Goal: Task Accomplishment & Management: Use online tool/utility

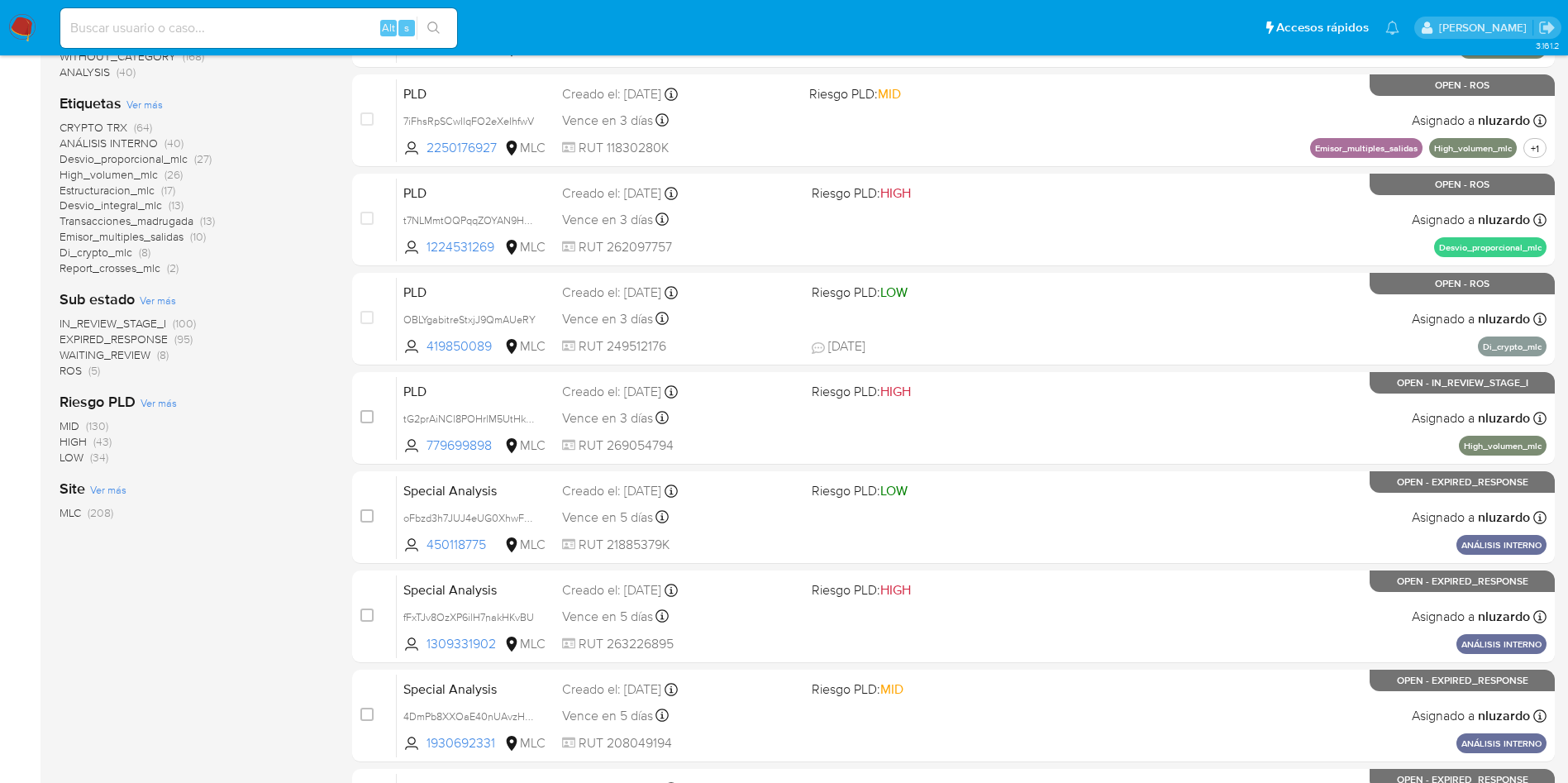
scroll to position [582, 0]
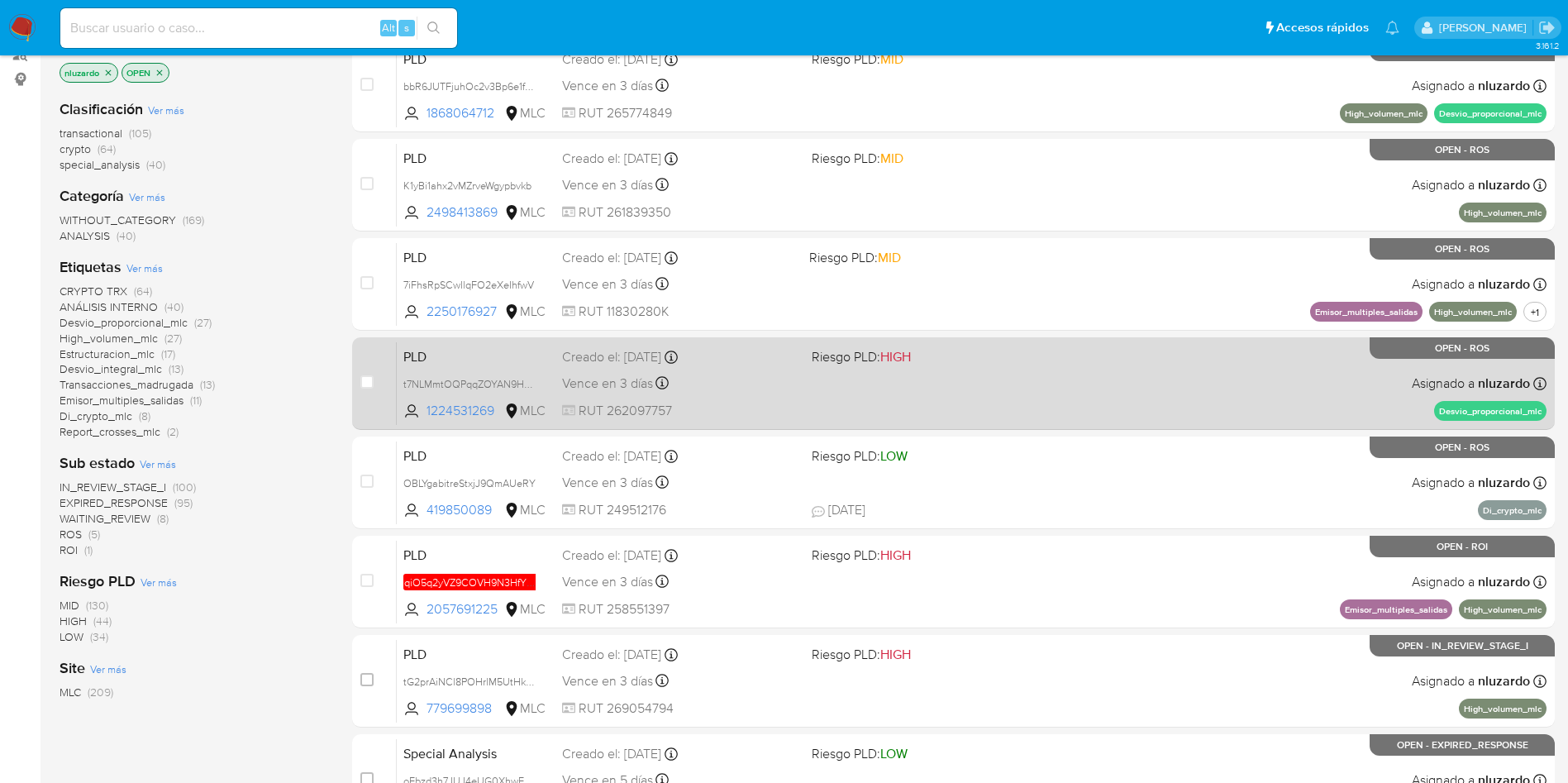
scroll to position [248, 0]
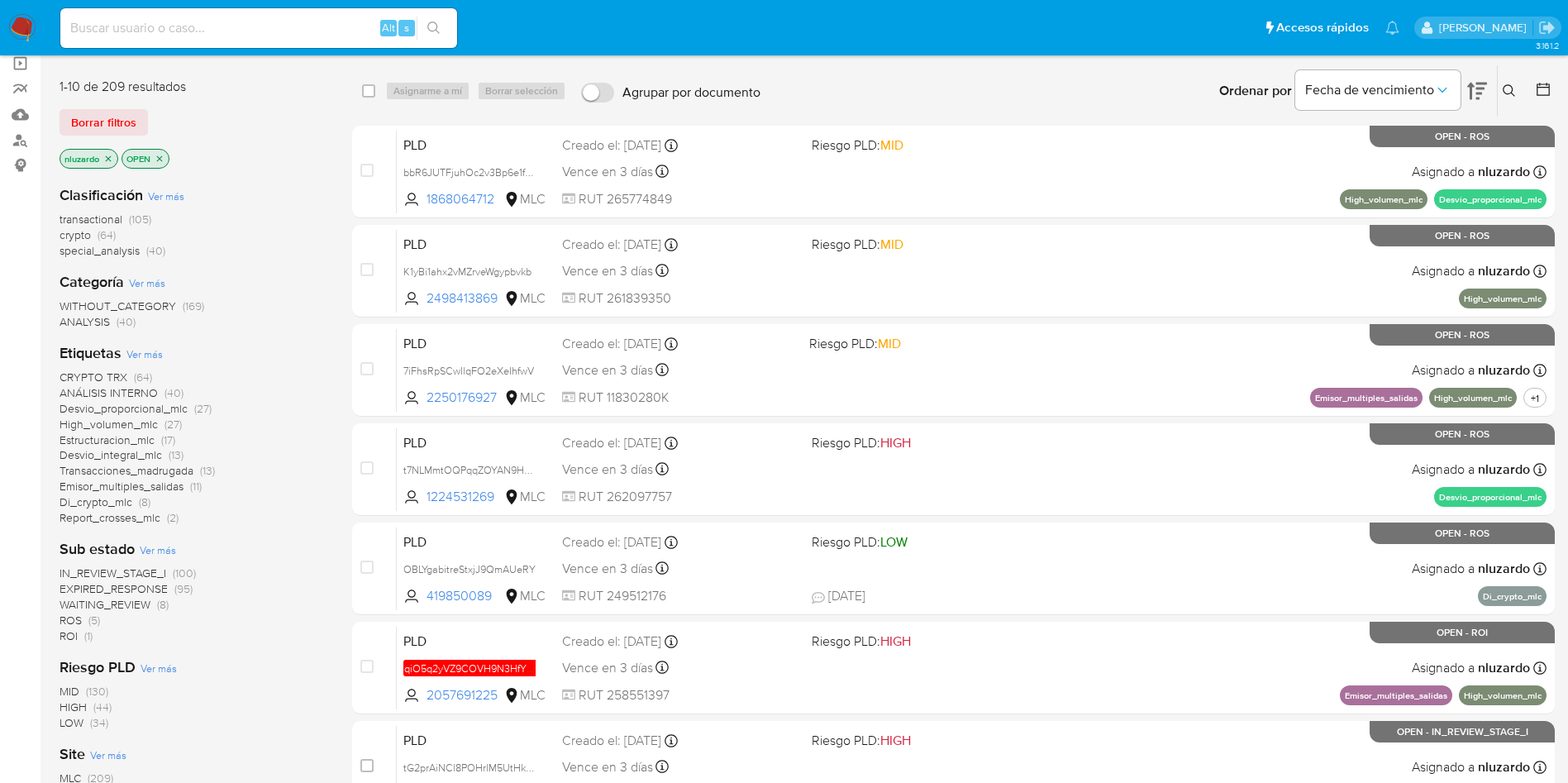
scroll to position [248, 0]
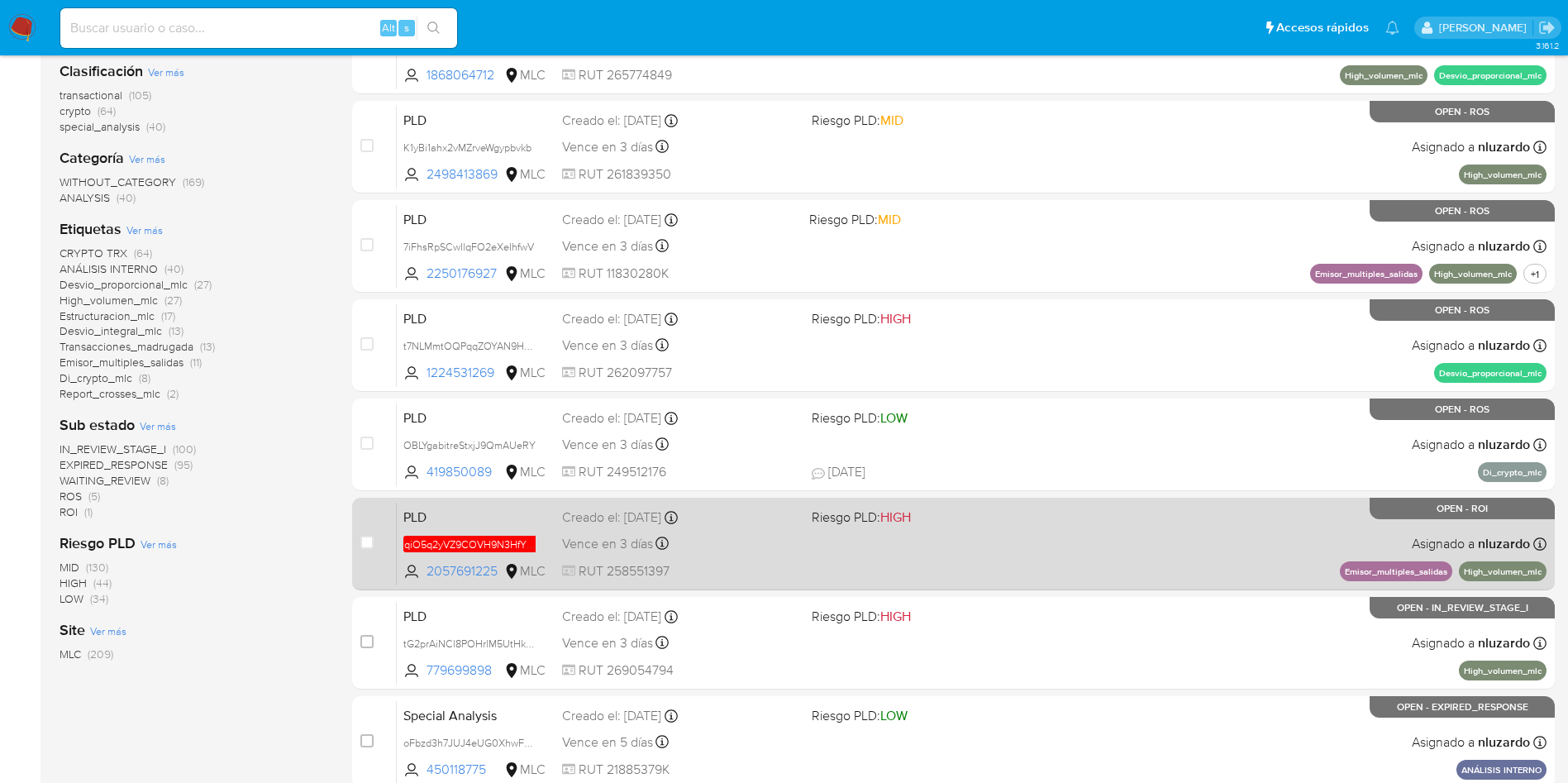
click at [992, 544] on span at bounding box center [930, 542] width 237 height 3
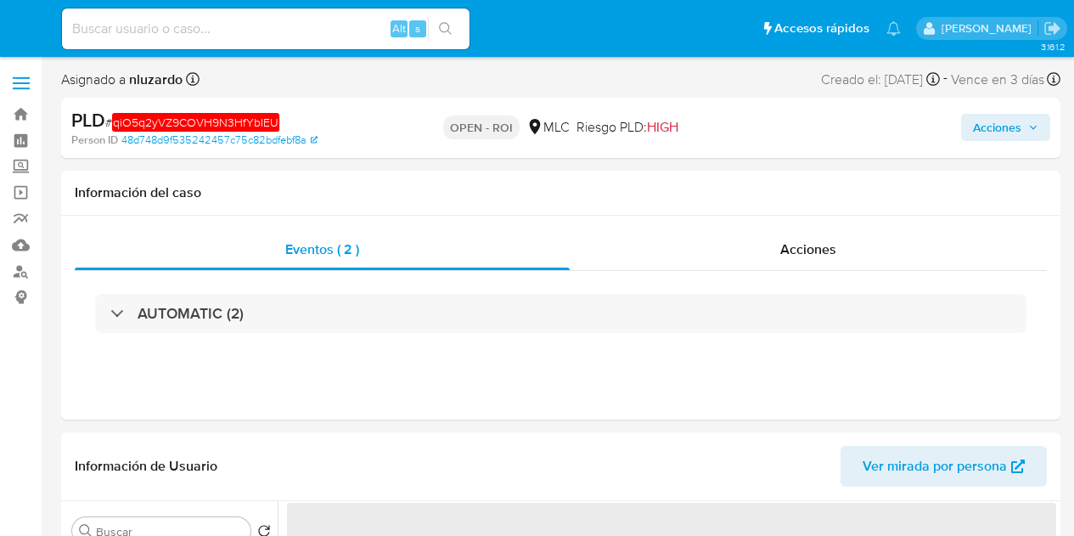
select select "10"
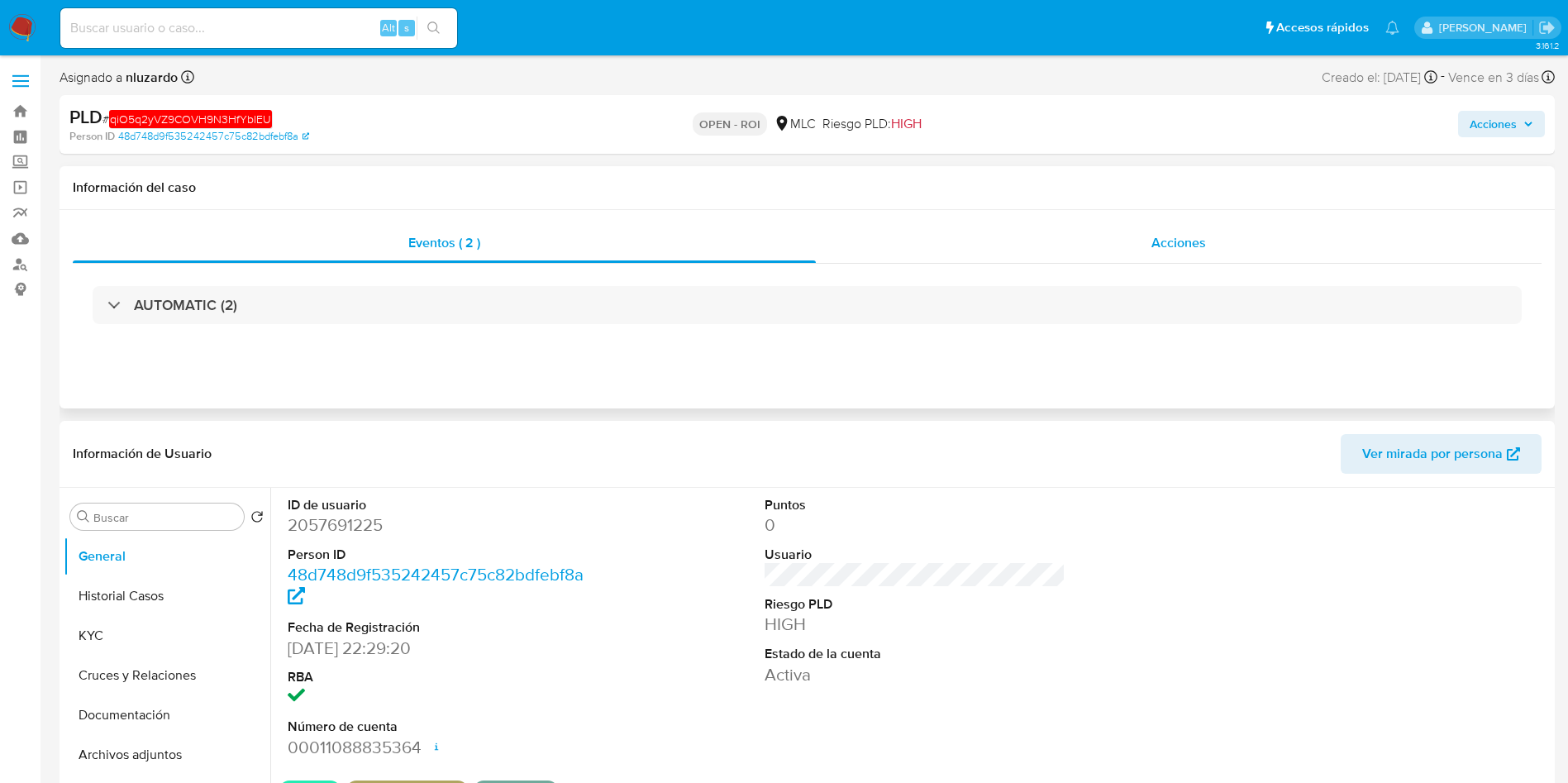
click at [1044, 239] on div "Acciones" at bounding box center [1179, 242] width 726 height 40
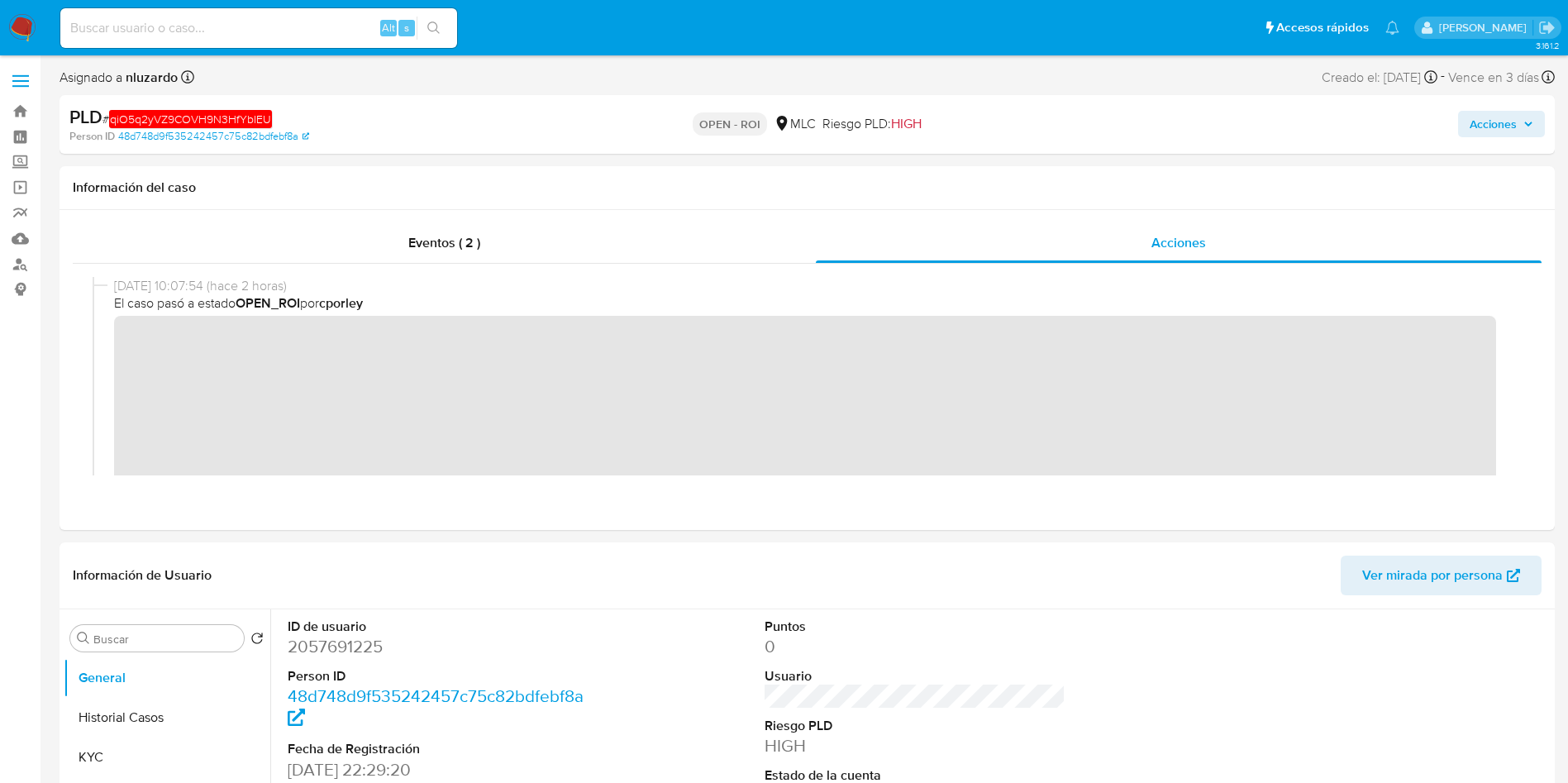
click at [1044, 133] on span "Acciones" at bounding box center [1493, 124] width 47 height 26
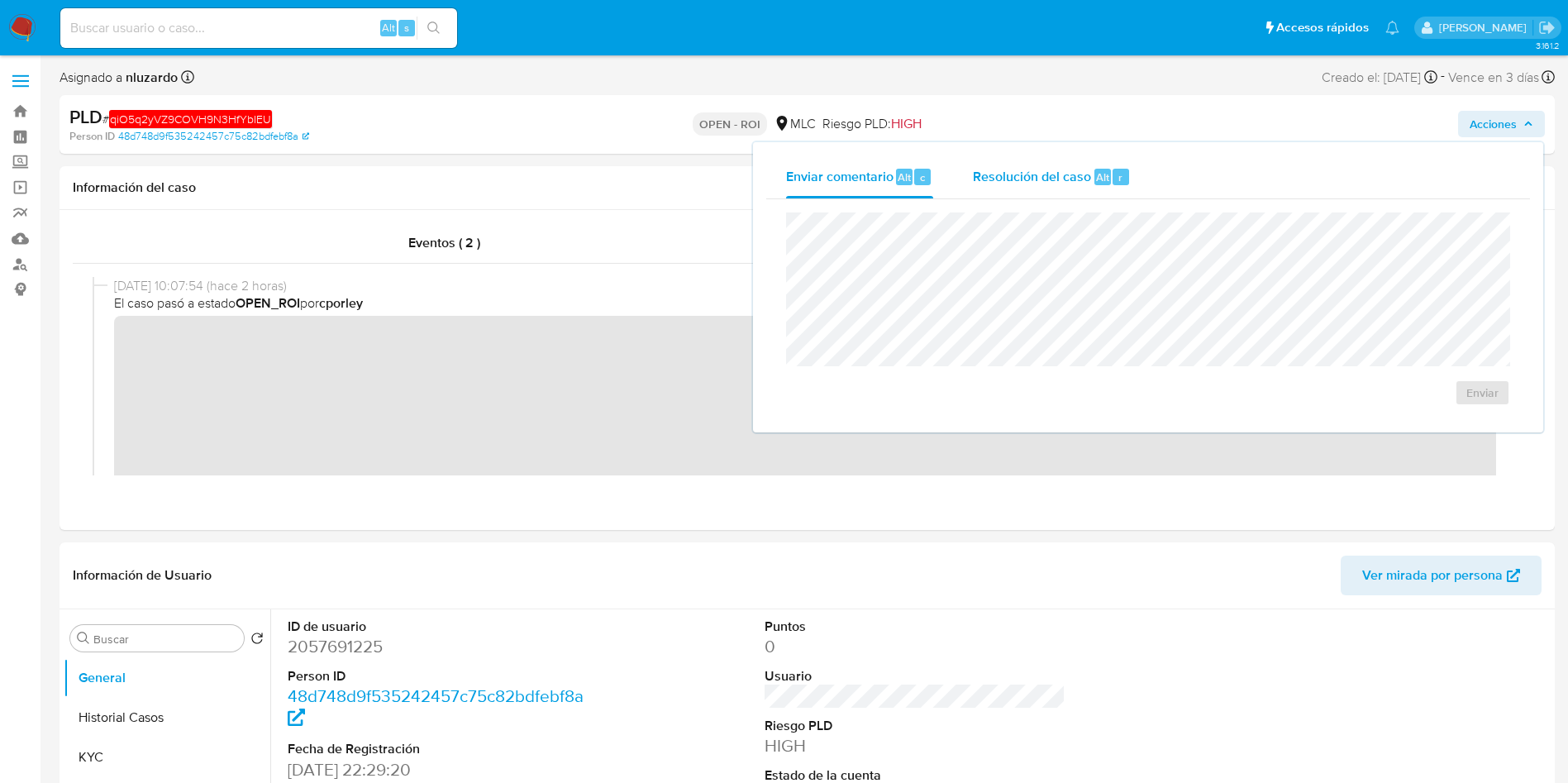
click at [1044, 172] on div "Resolución del caso Alt r" at bounding box center [1052, 177] width 158 height 43
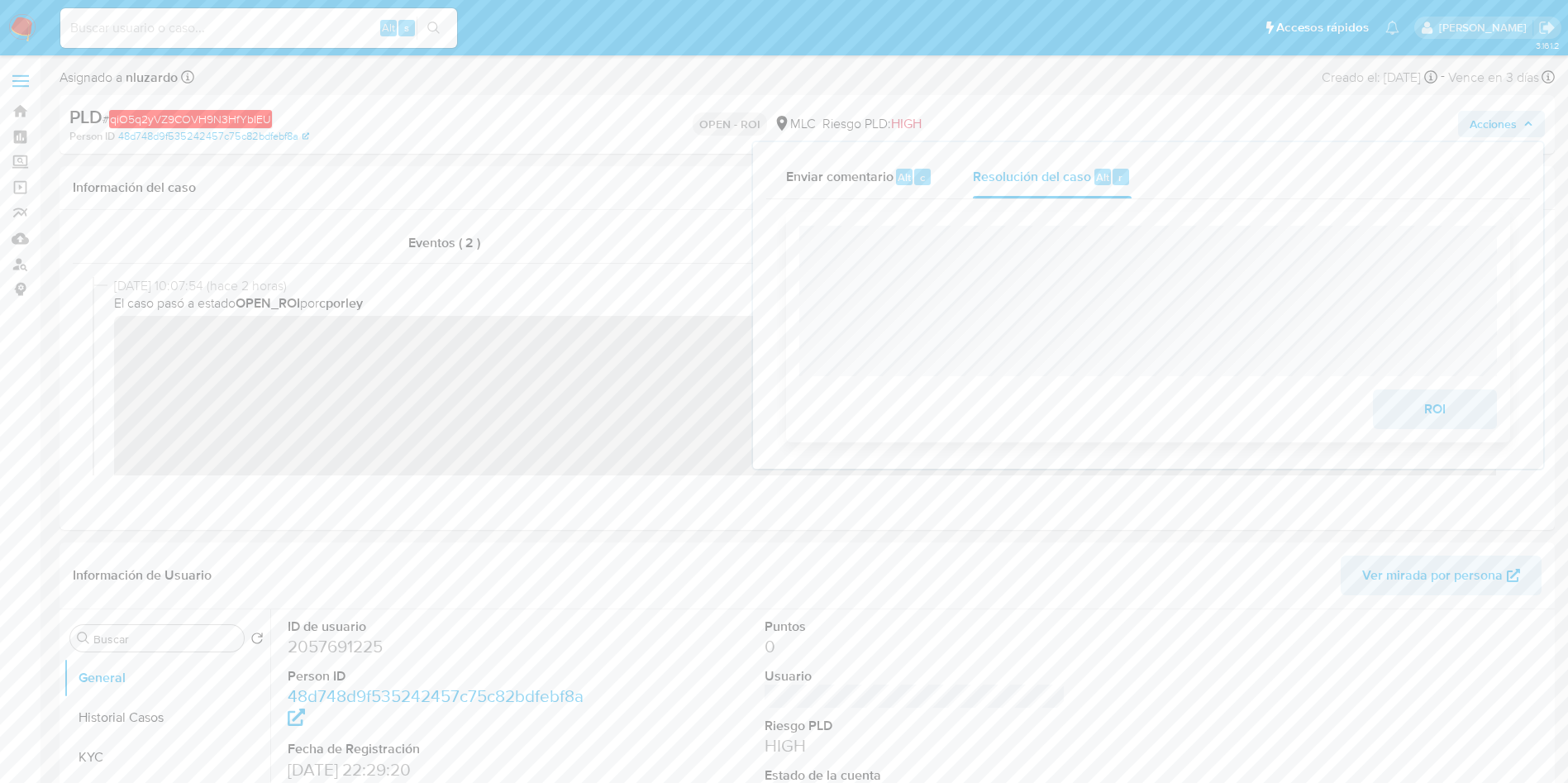
click at [1044, 442] on div "ROI" at bounding box center [1149, 327] width 724 height 230
click at [1044, 414] on span "ROI" at bounding box center [1435, 409] width 81 height 36
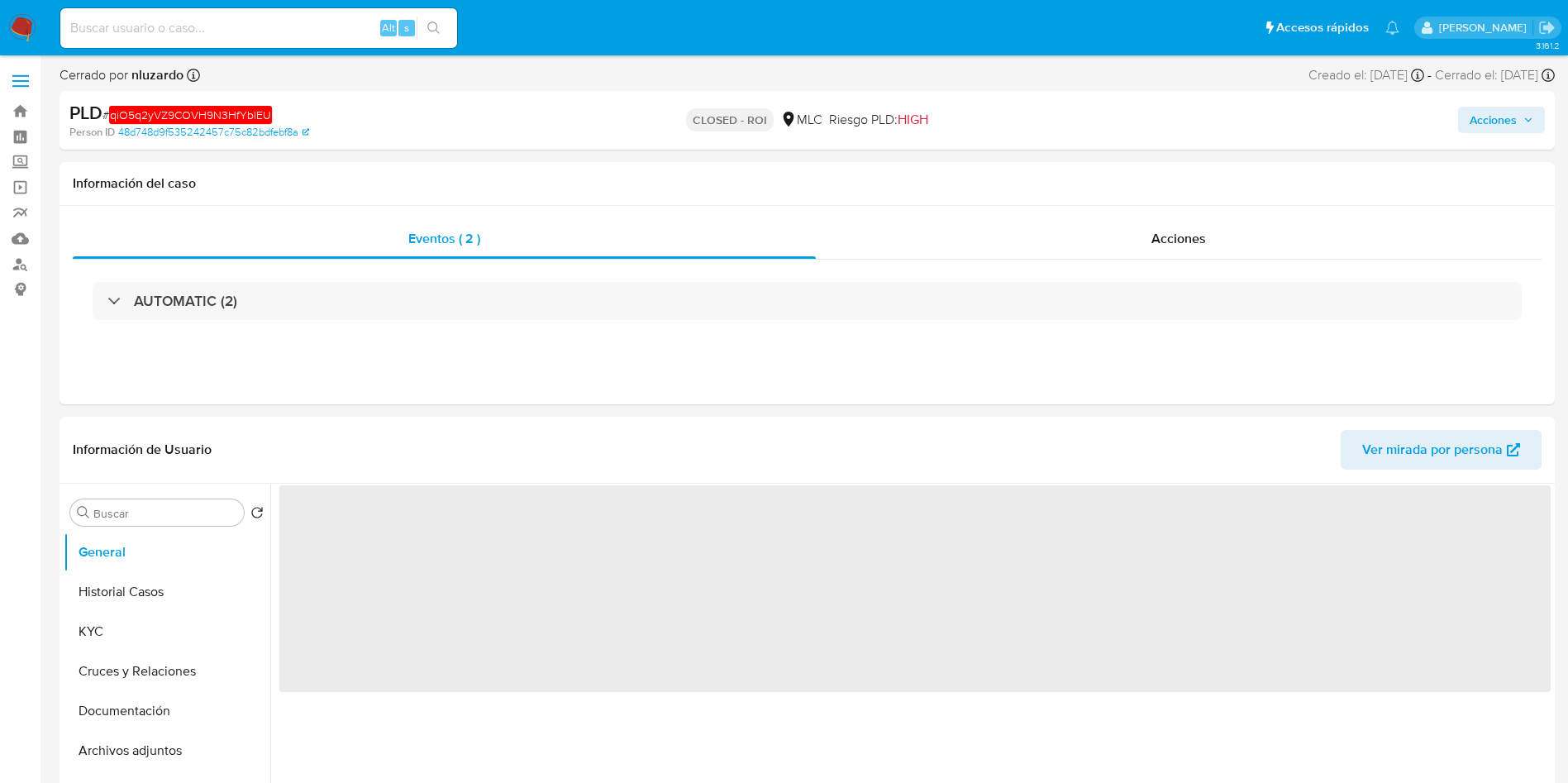
select select "10"
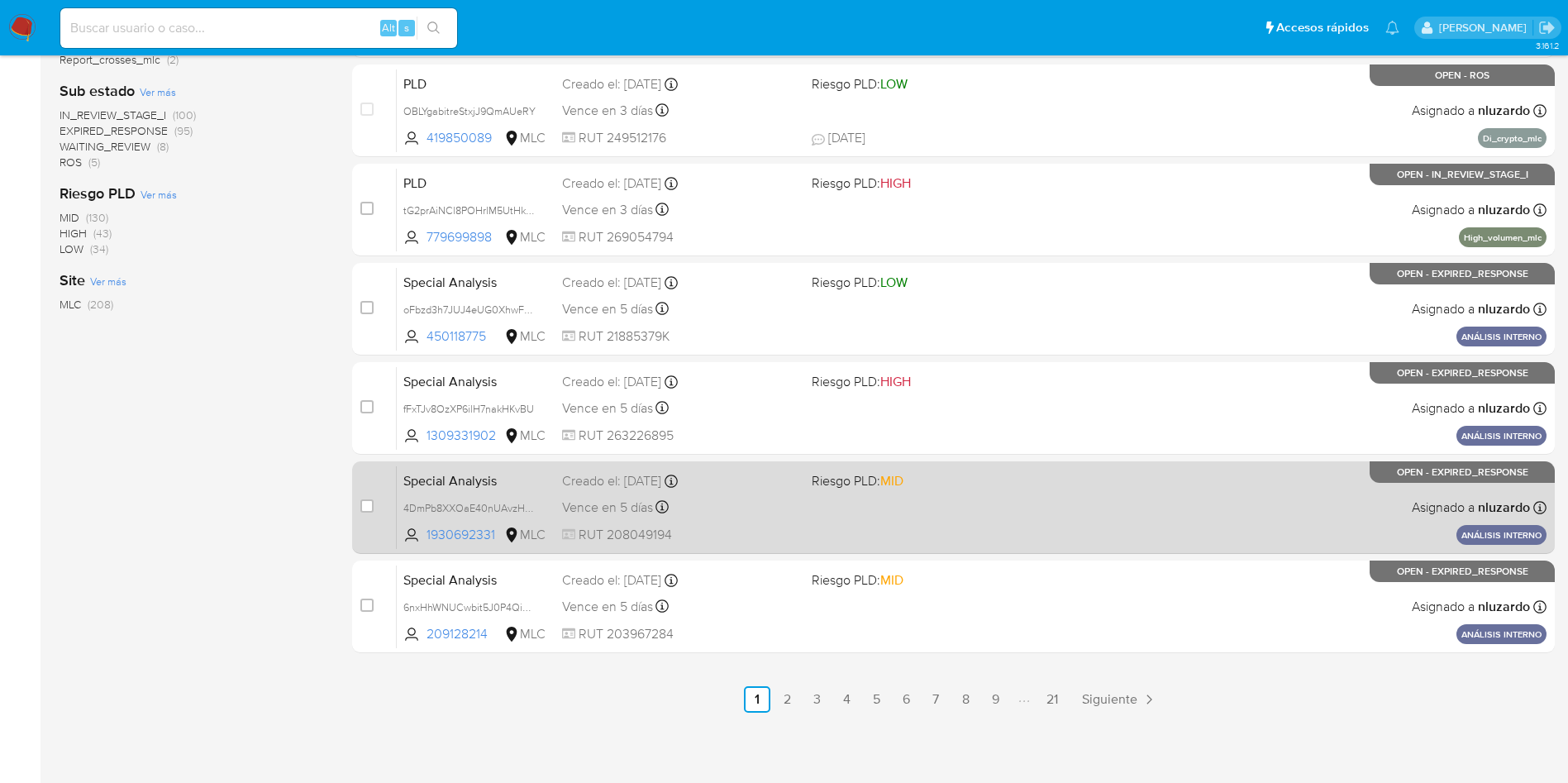
scroll to position [458, 0]
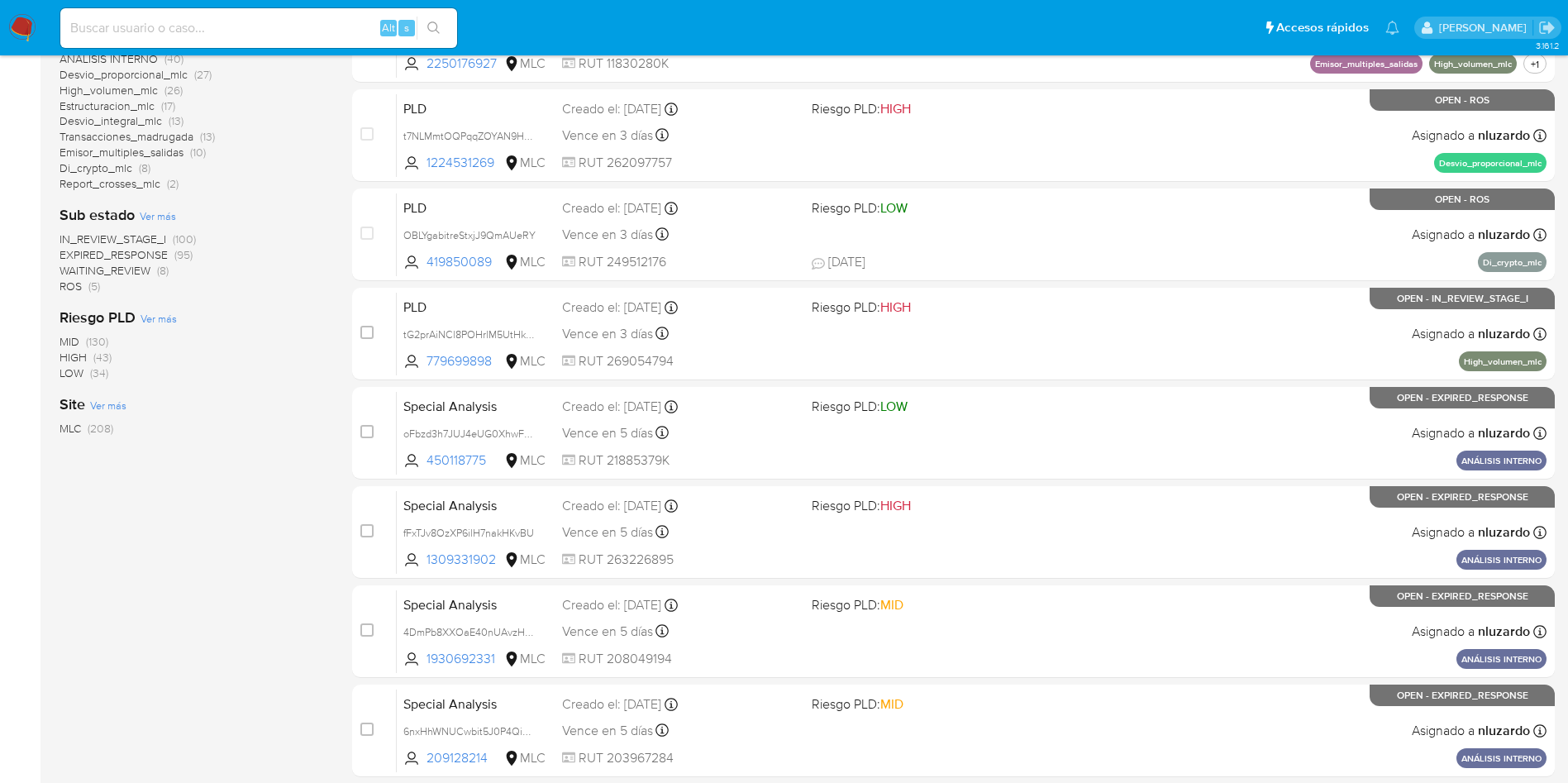
drag, startPoint x: 505, startPoint y: 365, endPoint x: 330, endPoint y: 412, distance: 181.2
click at [384, 387] on div "case-item-checkbox No es posible asignar el caso PLD bbR6JUTFjuhOc2v3Bp6e1fa5 1…" at bounding box center [954, 284] width 1203 height 986
click at [317, 423] on div "MLC (208)" at bounding box center [192, 429] width 266 height 16
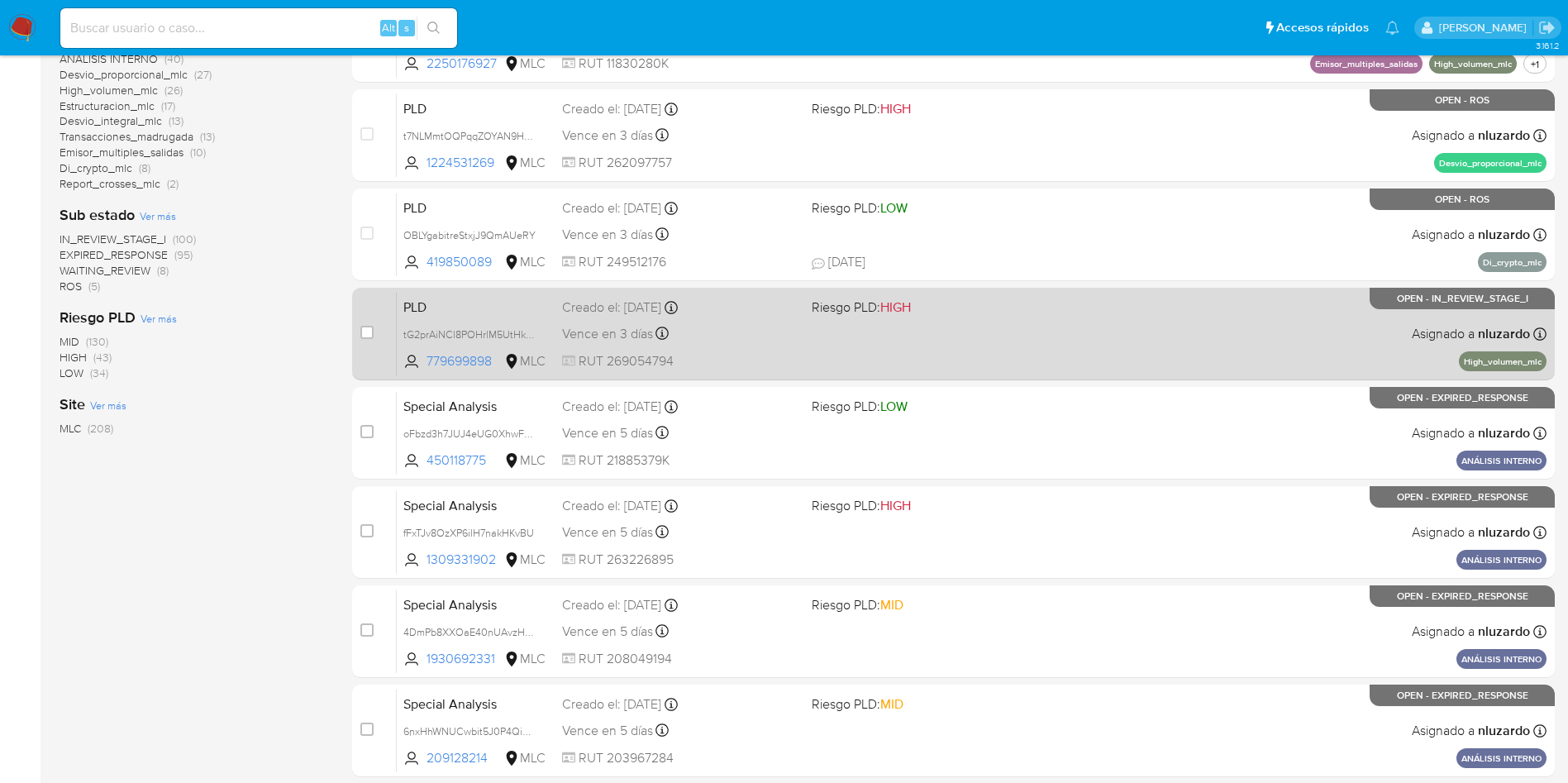
click at [683, 343] on div "Vence en 3 días Vence el 10/10/2025 16:10:09" at bounding box center [679, 333] width 237 height 22
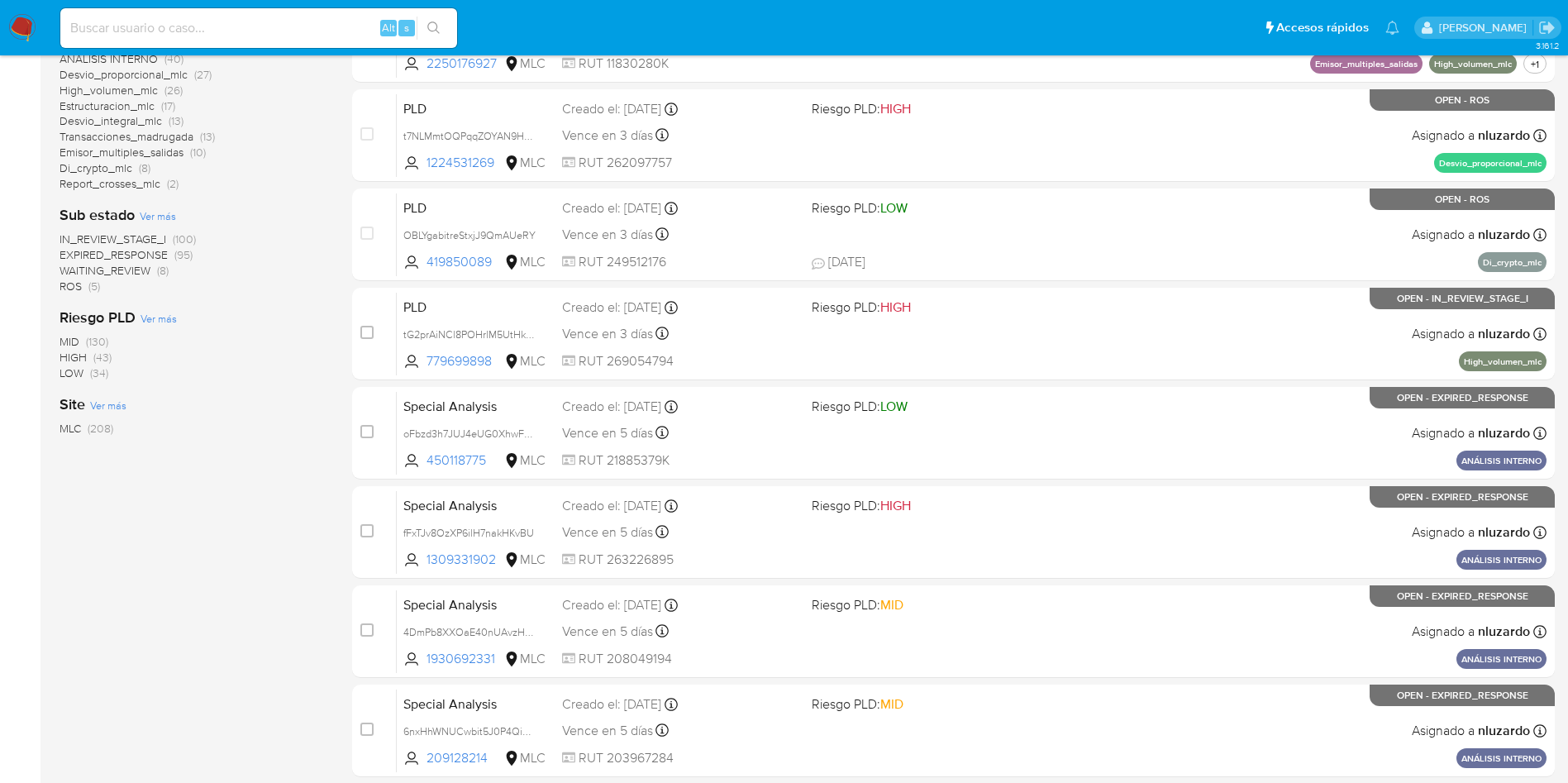
drag, startPoint x: 463, startPoint y: 363, endPoint x: 244, endPoint y: 459, distance: 239.1
click at [273, 453] on div "1-10 de 208 resultados Borrar filtros nluzardo OPEN Clasificación Ver más trans…" at bounding box center [807, 283] width 1495 height 1106
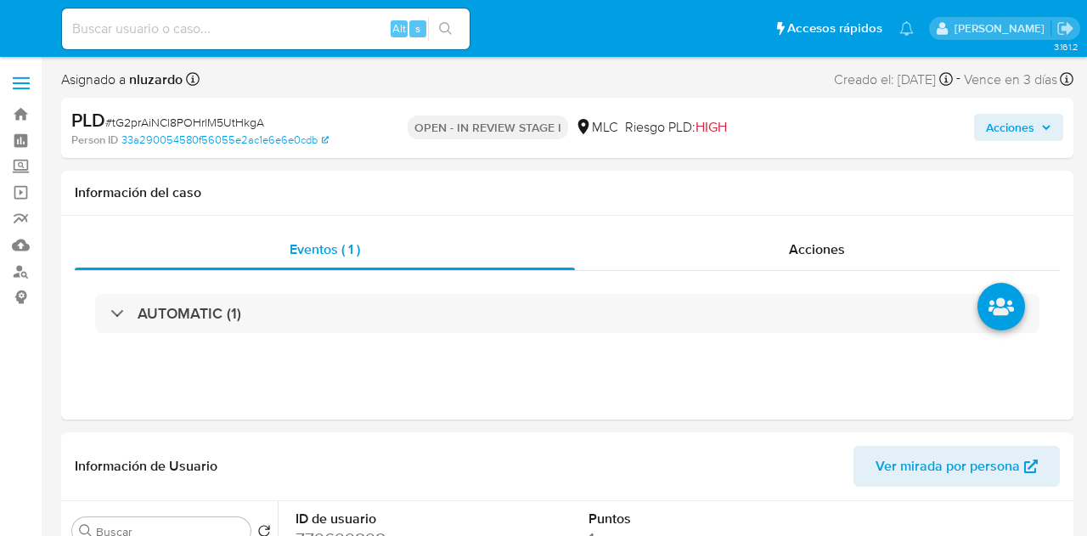
select select "10"
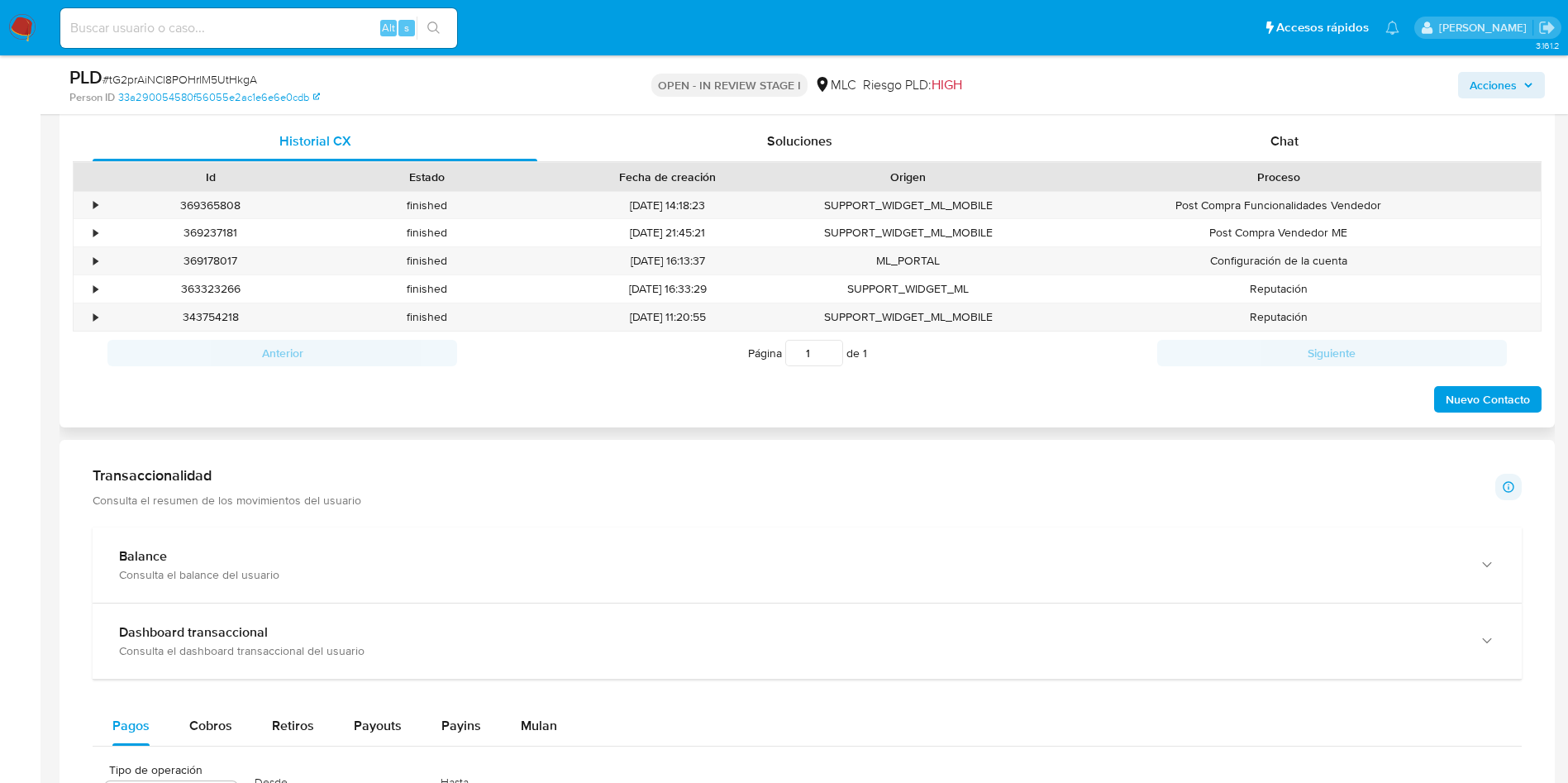
scroll to position [744, 0]
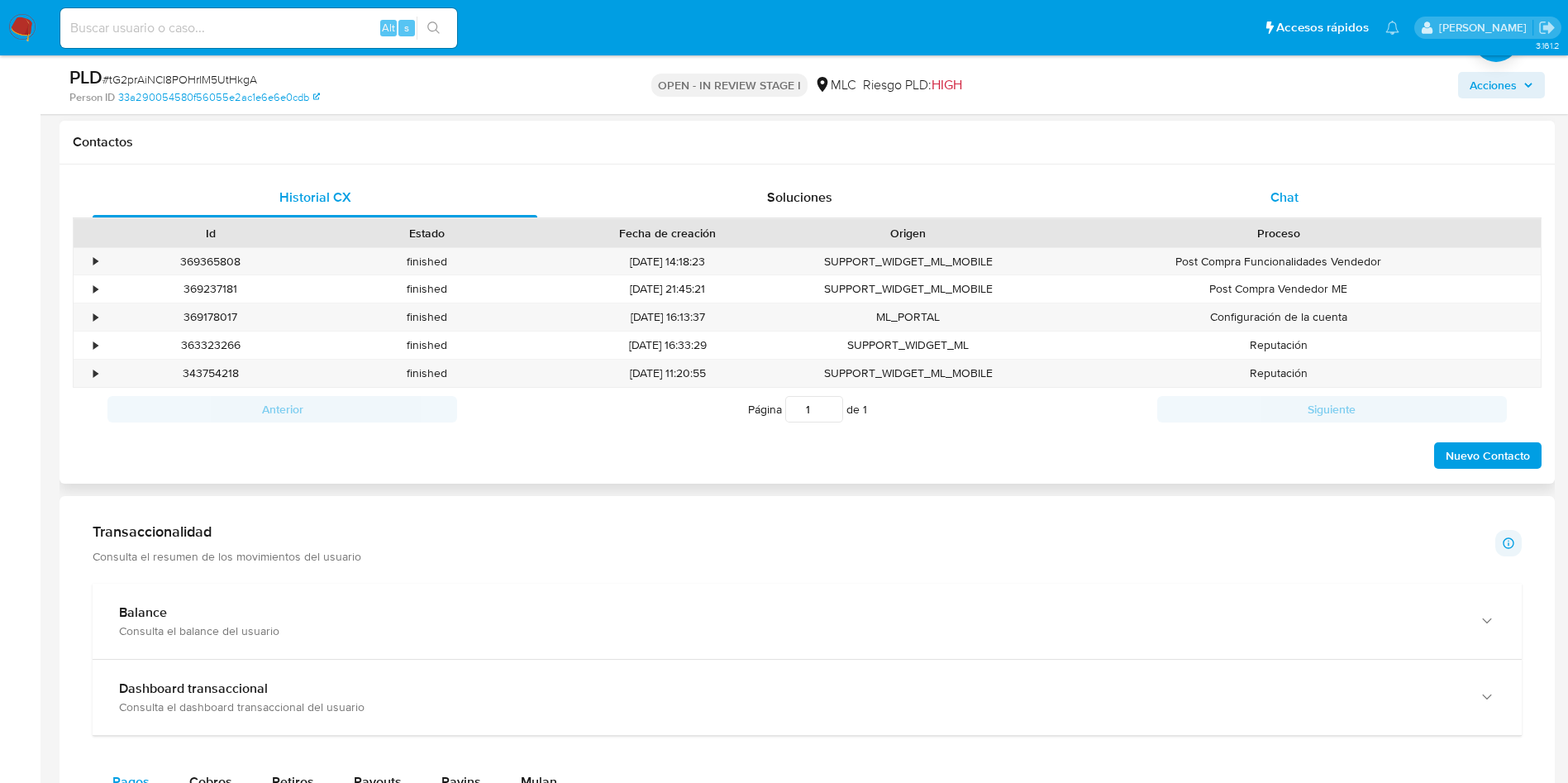
click at [1057, 195] on span "Chat" at bounding box center [1284, 198] width 28 height 19
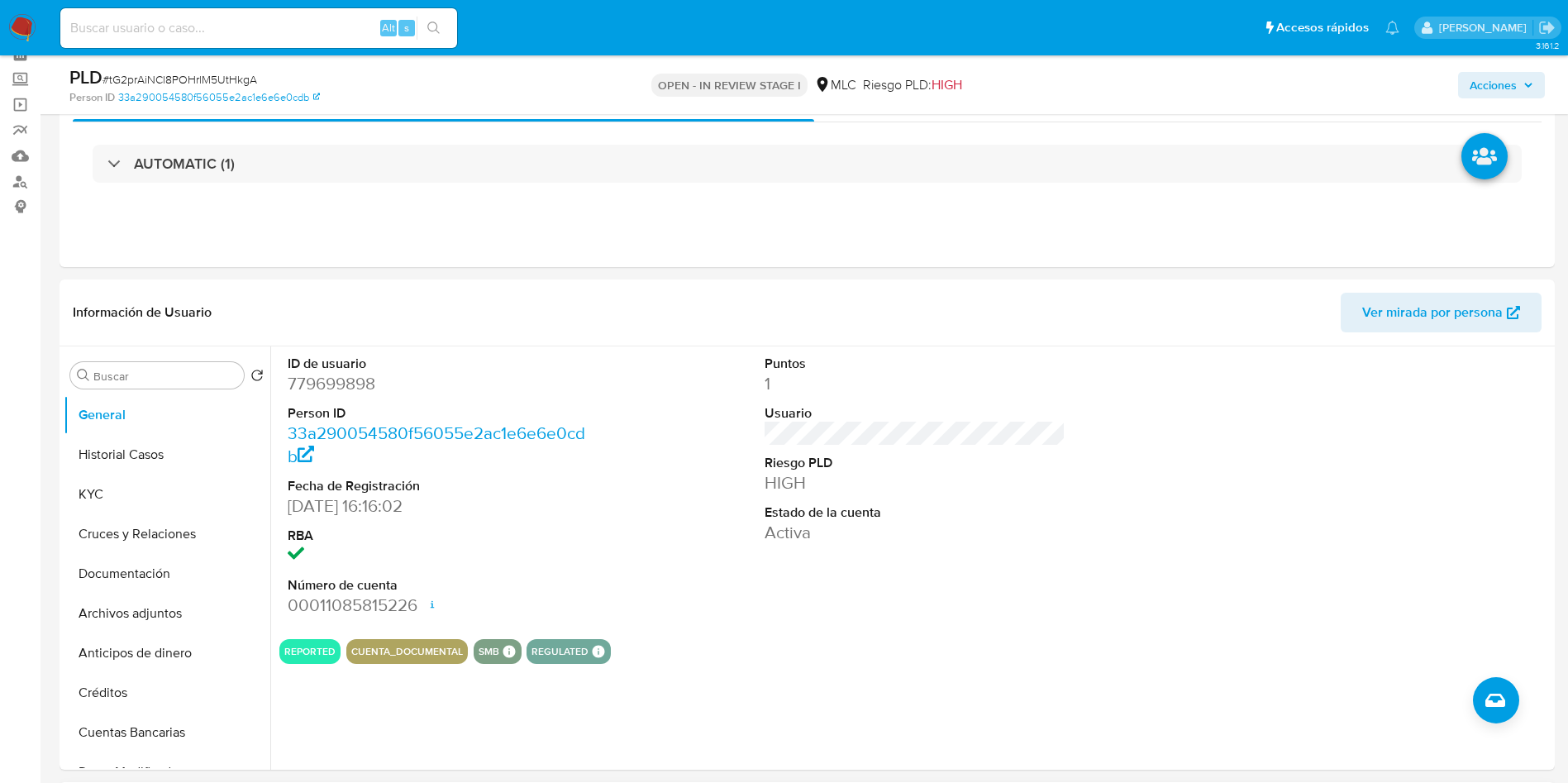
scroll to position [0, 0]
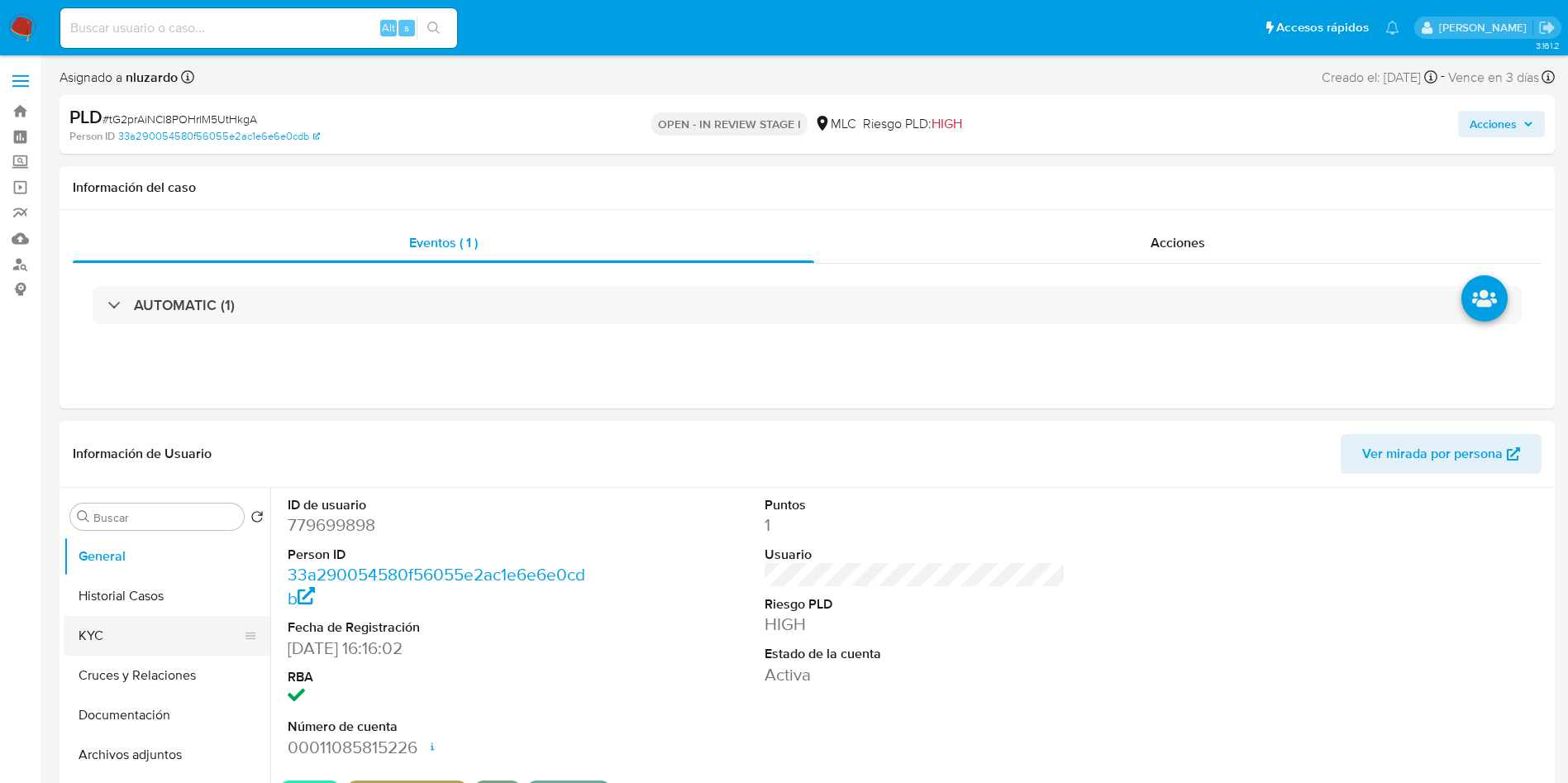
click at [112, 521] on button "KYC" at bounding box center [160, 636] width 194 height 40
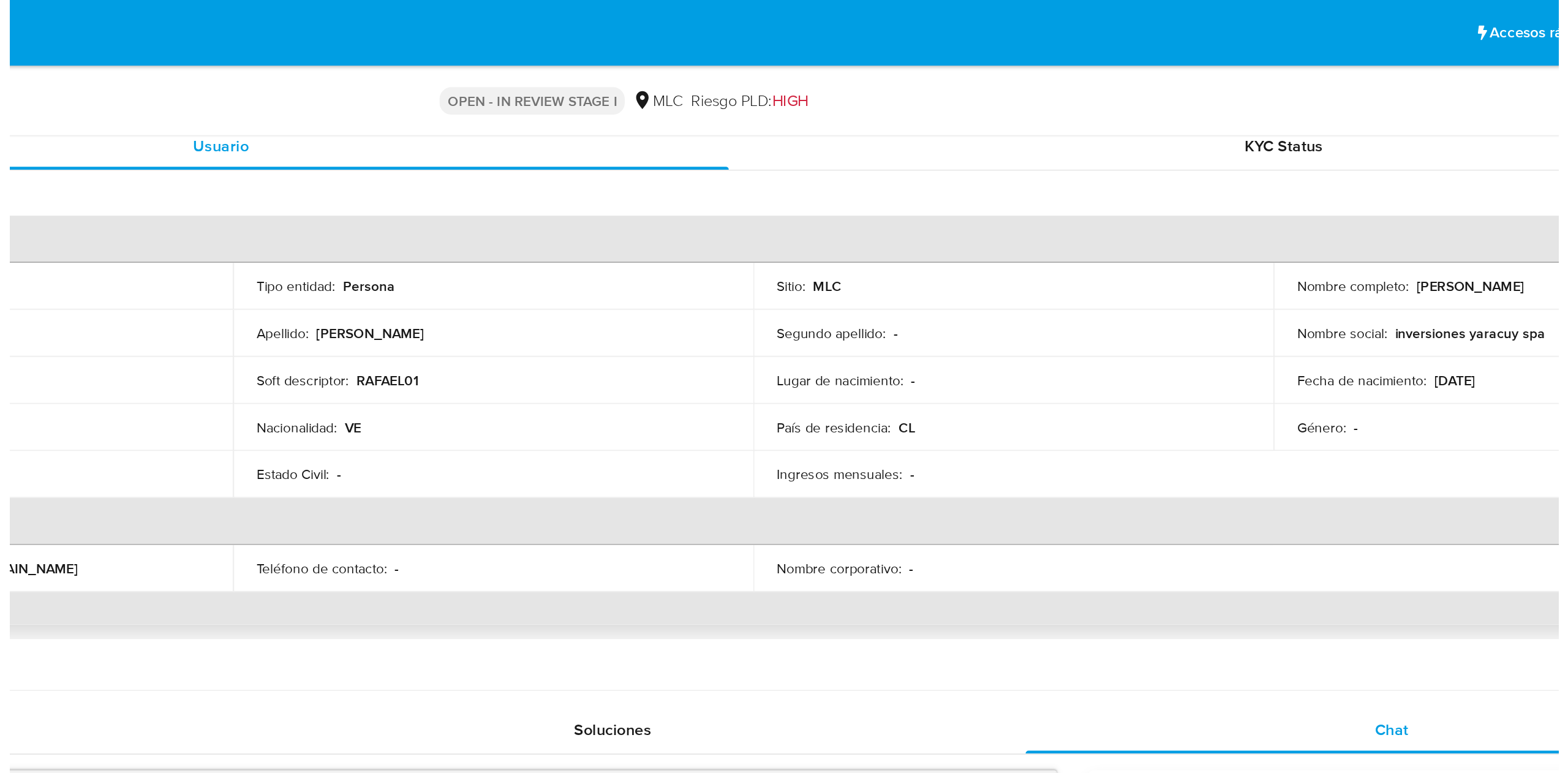
scroll to position [12, 0]
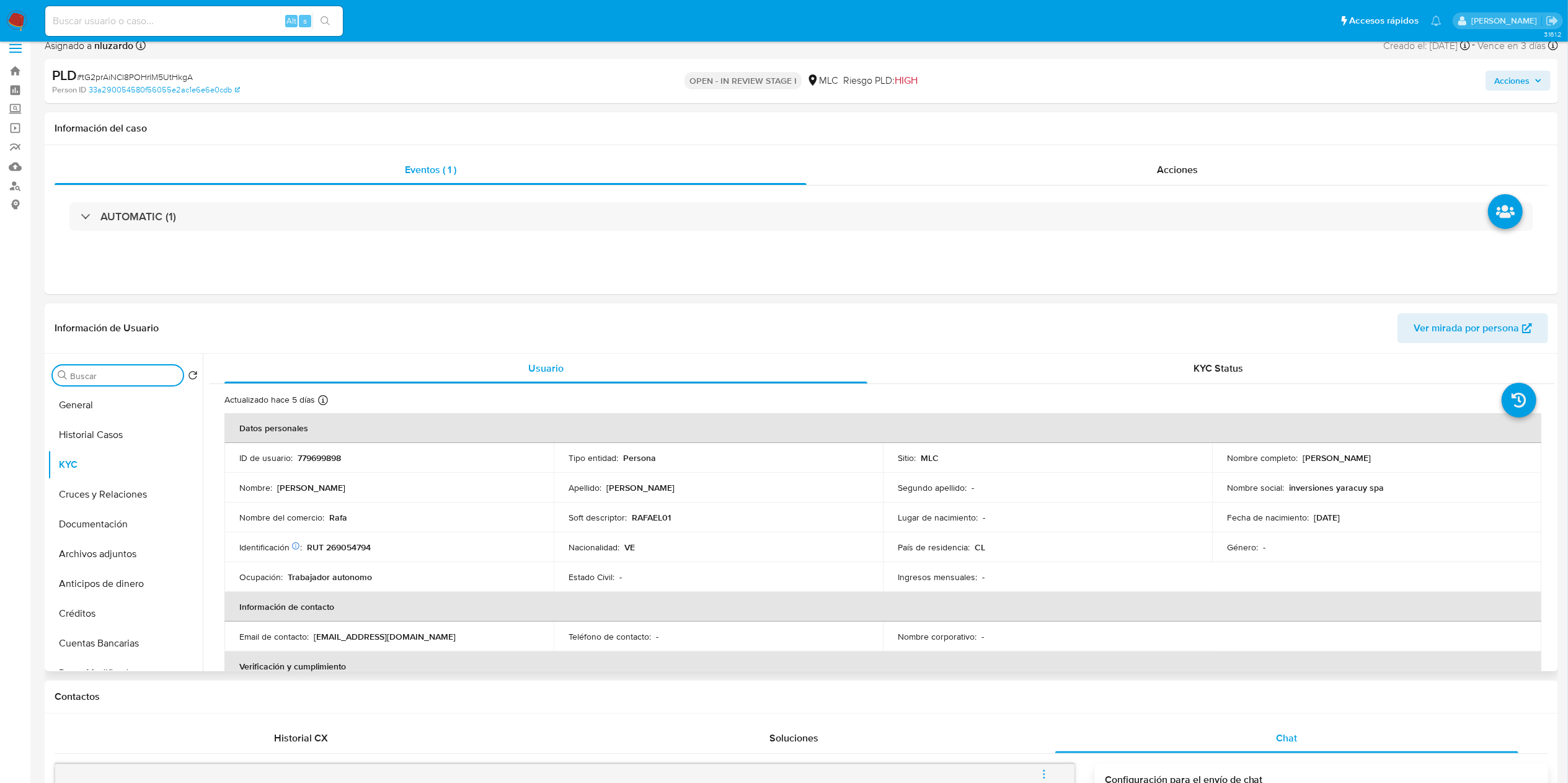
click at [127, 381] on input "Buscar" at bounding box center [124, 375] width 108 height 11
type input "ad"
click at [134, 391] on button "Archivos adjuntos" at bounding box center [120, 435] width 145 height 30
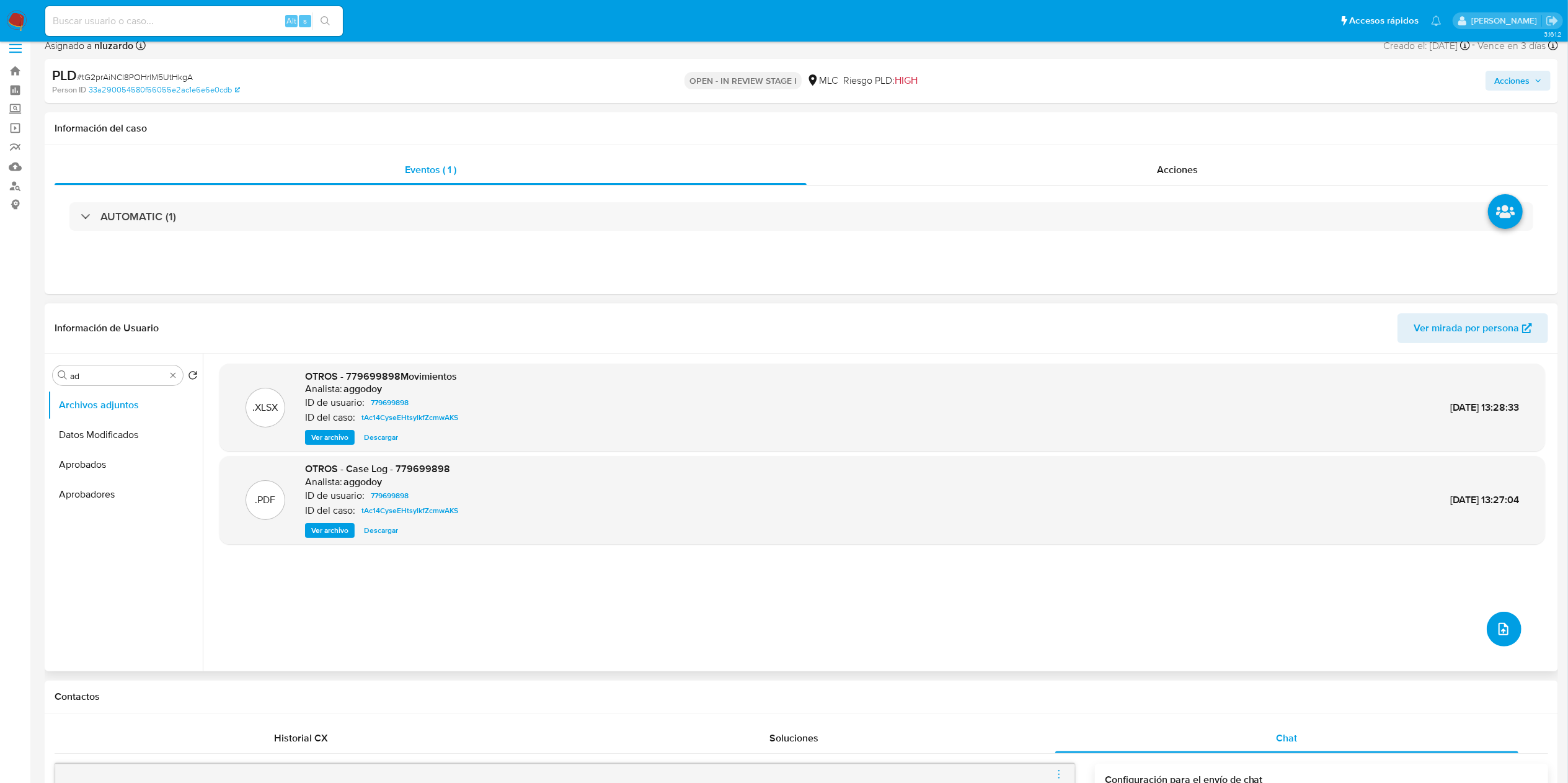
click at [793, 391] on button "upload-file" at bounding box center [1504, 629] width 35 height 35
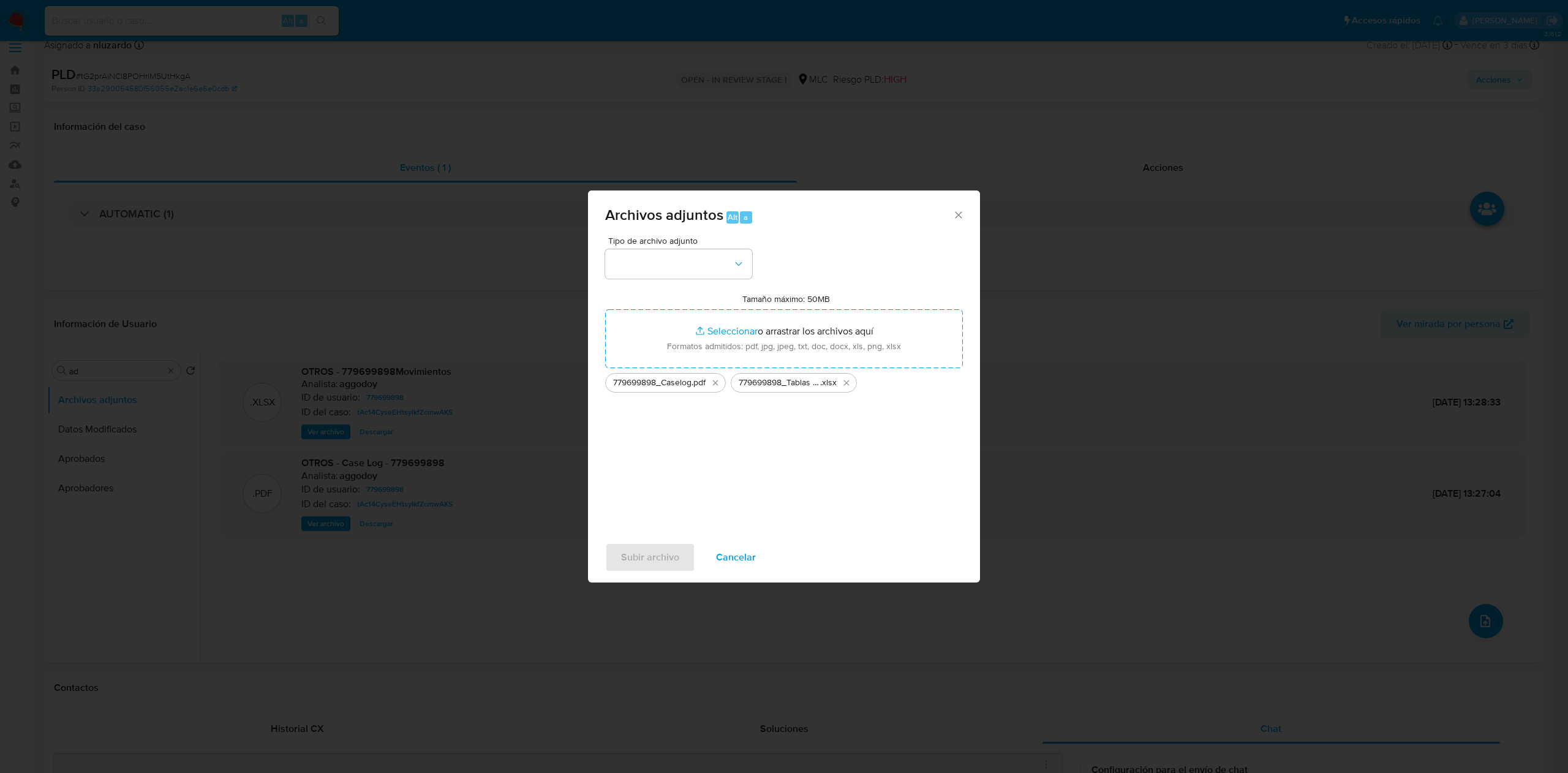
click at [751, 286] on div "Tipo de archivo adjunto Tamaño máximo: 50MB Seleccionar archivos Seleccionar o …" at bounding box center [784, 381] width 358 height 289
click at [741, 271] on button "button" at bounding box center [679, 264] width 147 height 30
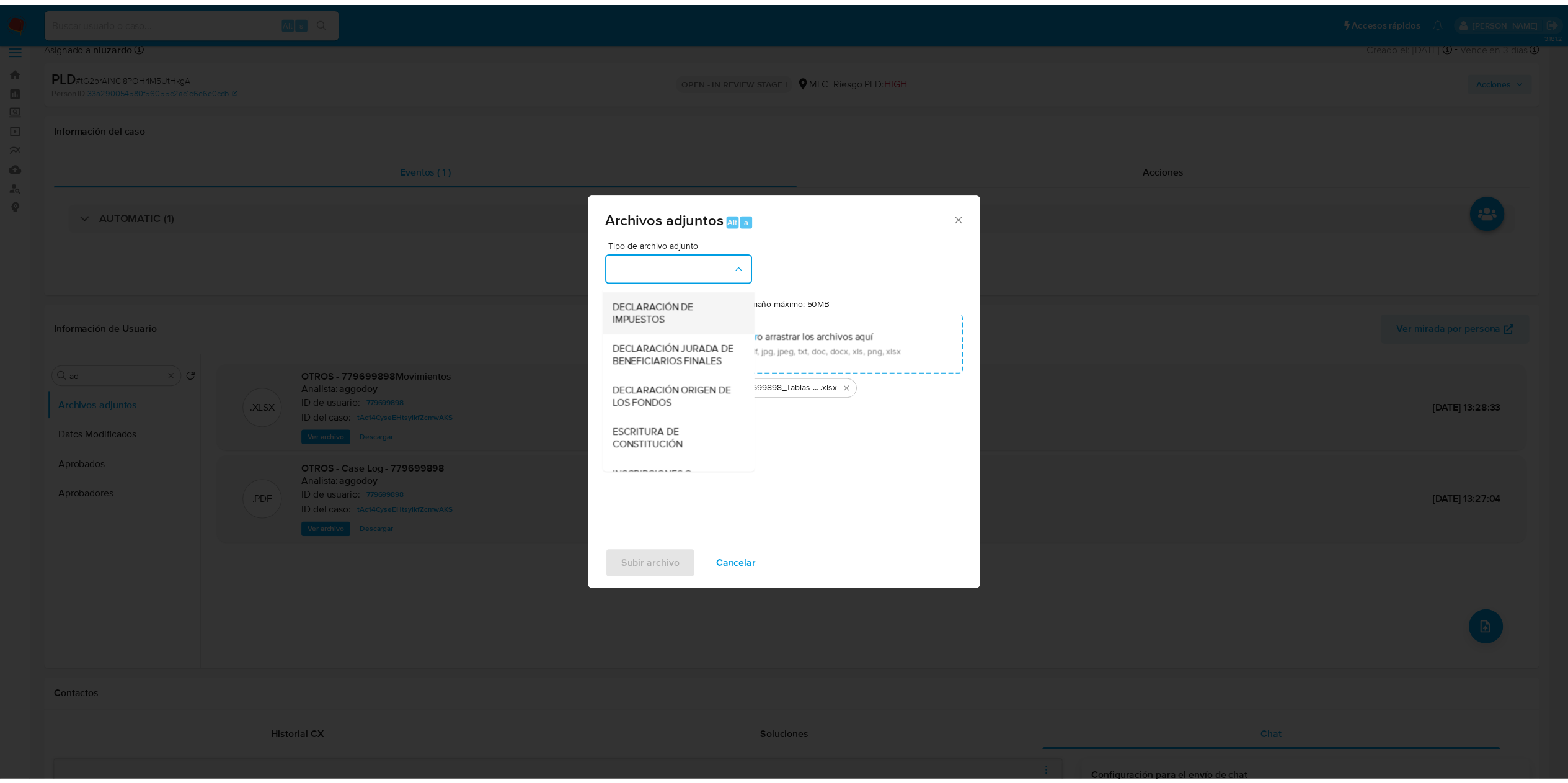
scroll to position [169, 0]
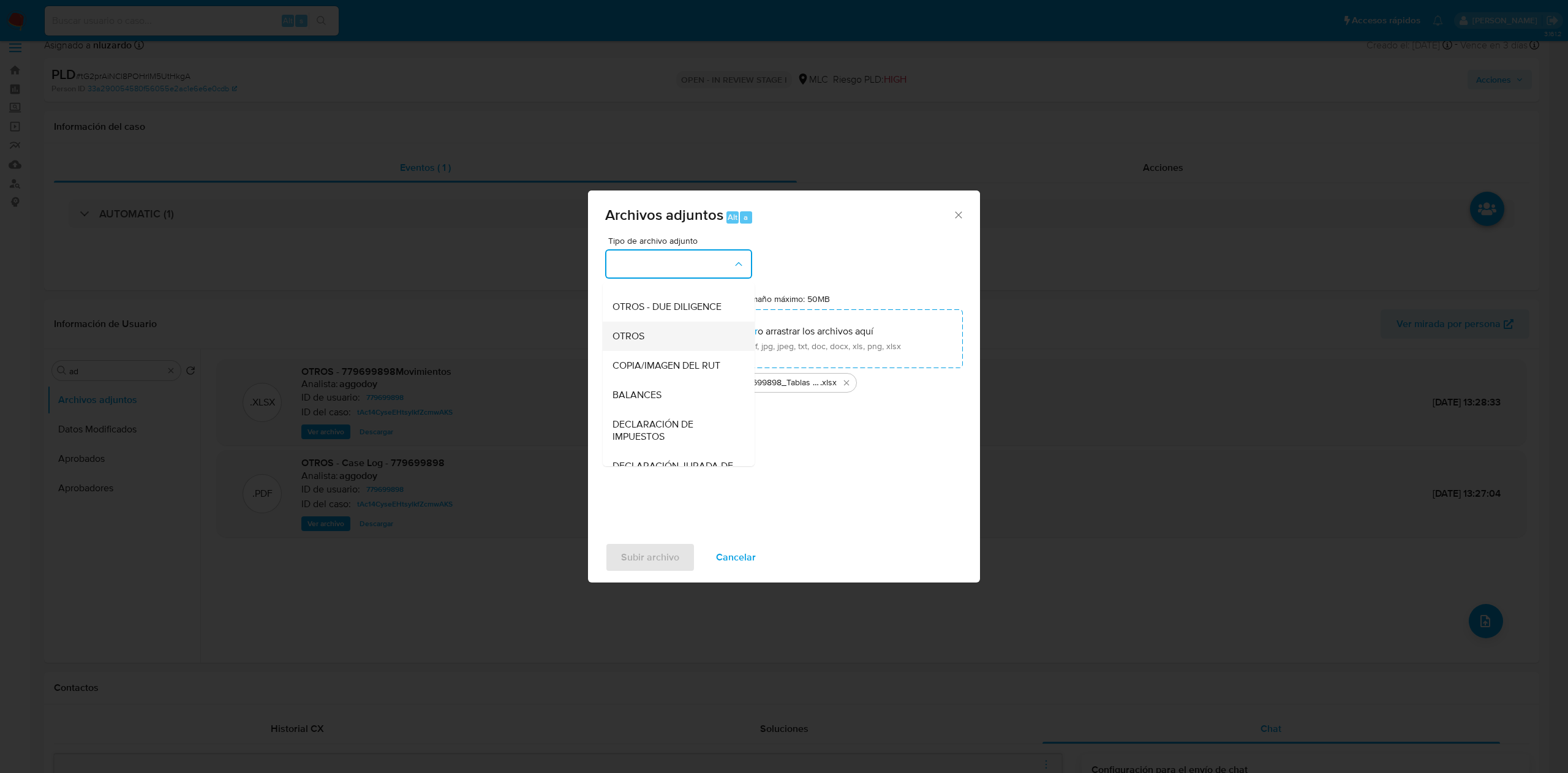
click at [656, 351] on div "OTROS" at bounding box center [674, 336] width 125 height 30
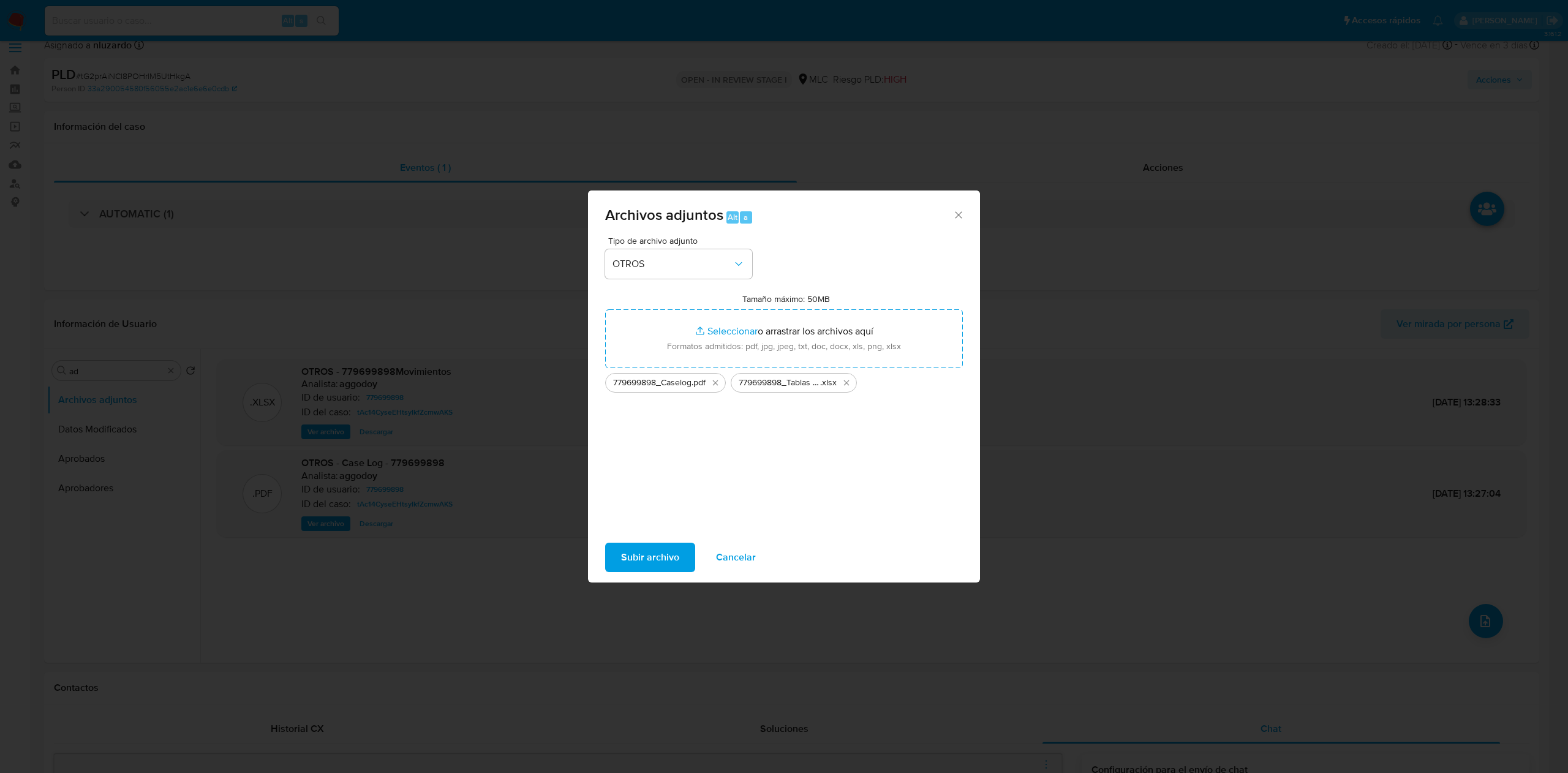
click at [669, 386] on span "Subir archivo" at bounding box center [650, 557] width 58 height 27
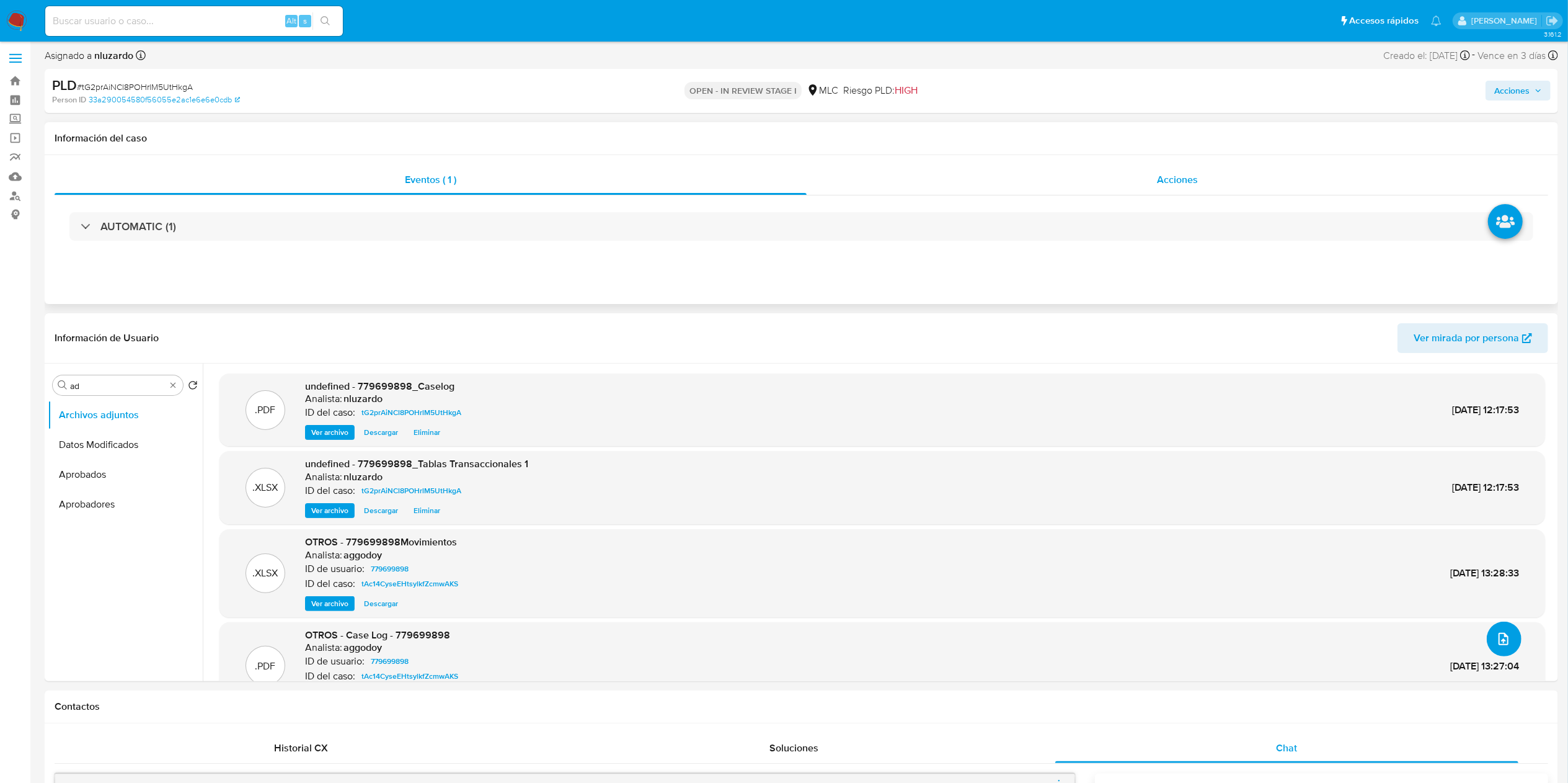
scroll to position [0, 0]
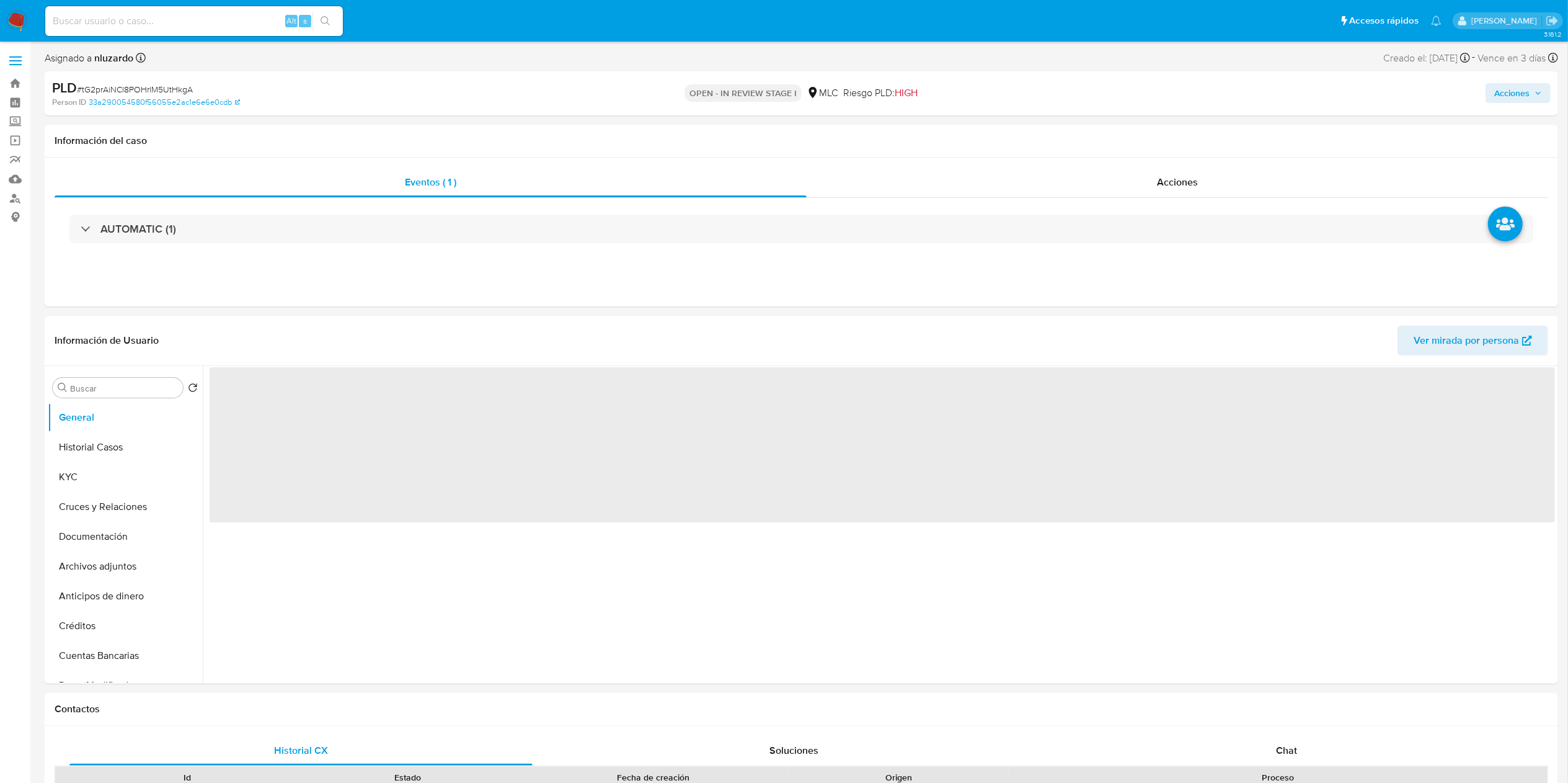
select select "10"
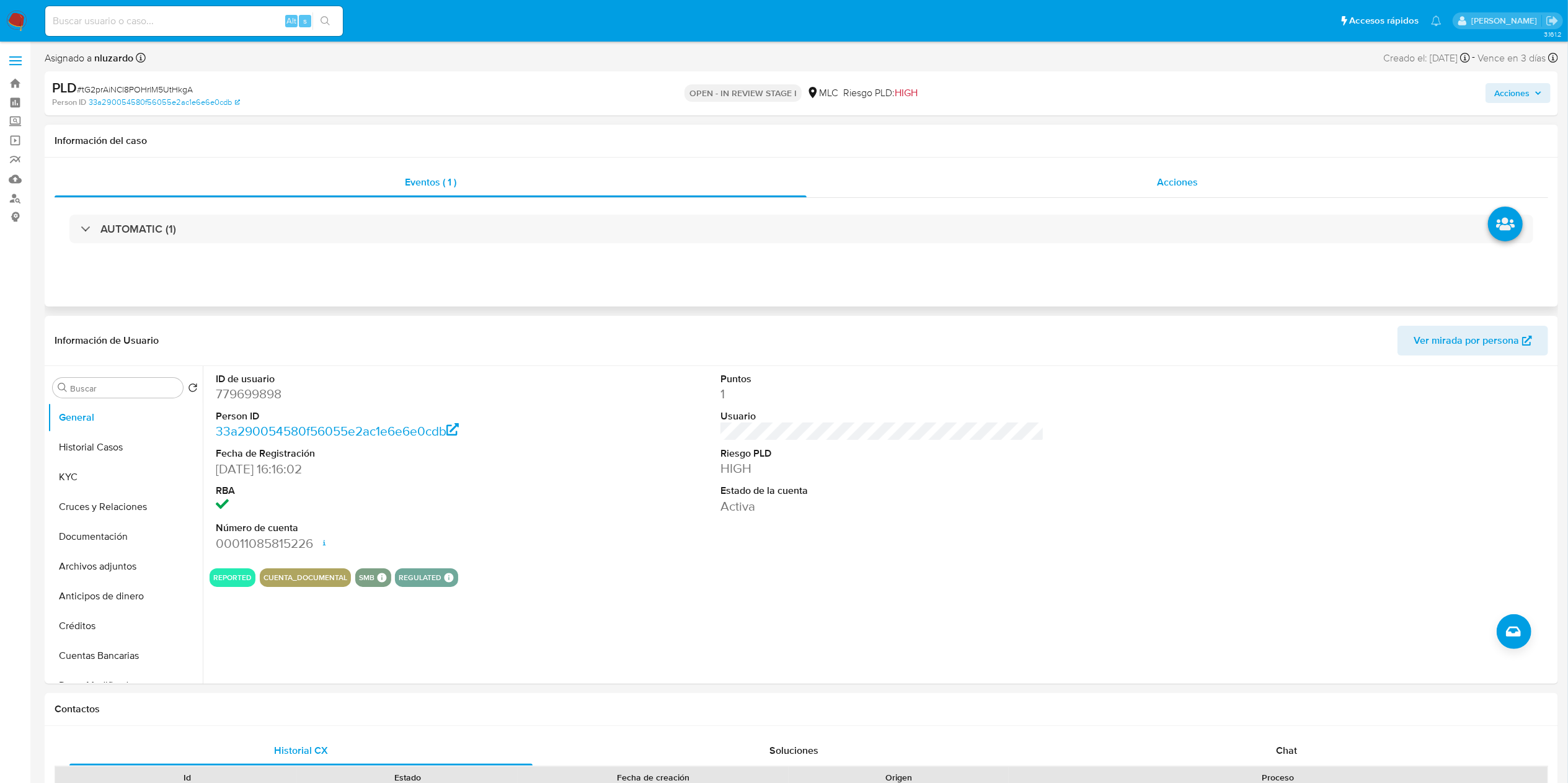
click at [1116, 183] on div "Acciones" at bounding box center [1177, 182] width 742 height 30
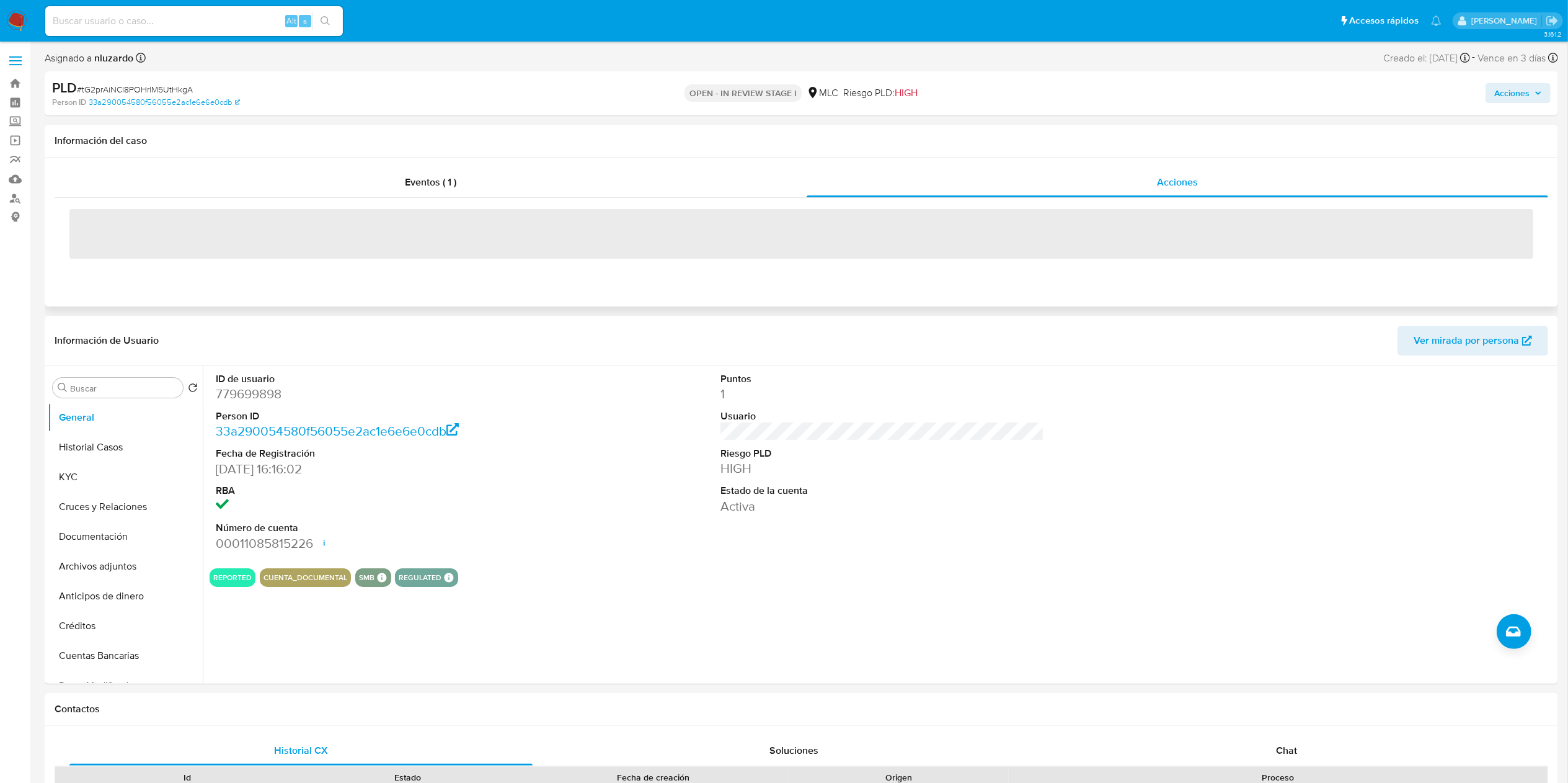
click at [1117, 203] on div "‌" at bounding box center [802, 233] width 1494 height 71
click at [1124, 176] on div "Acciones" at bounding box center [1177, 182] width 742 height 30
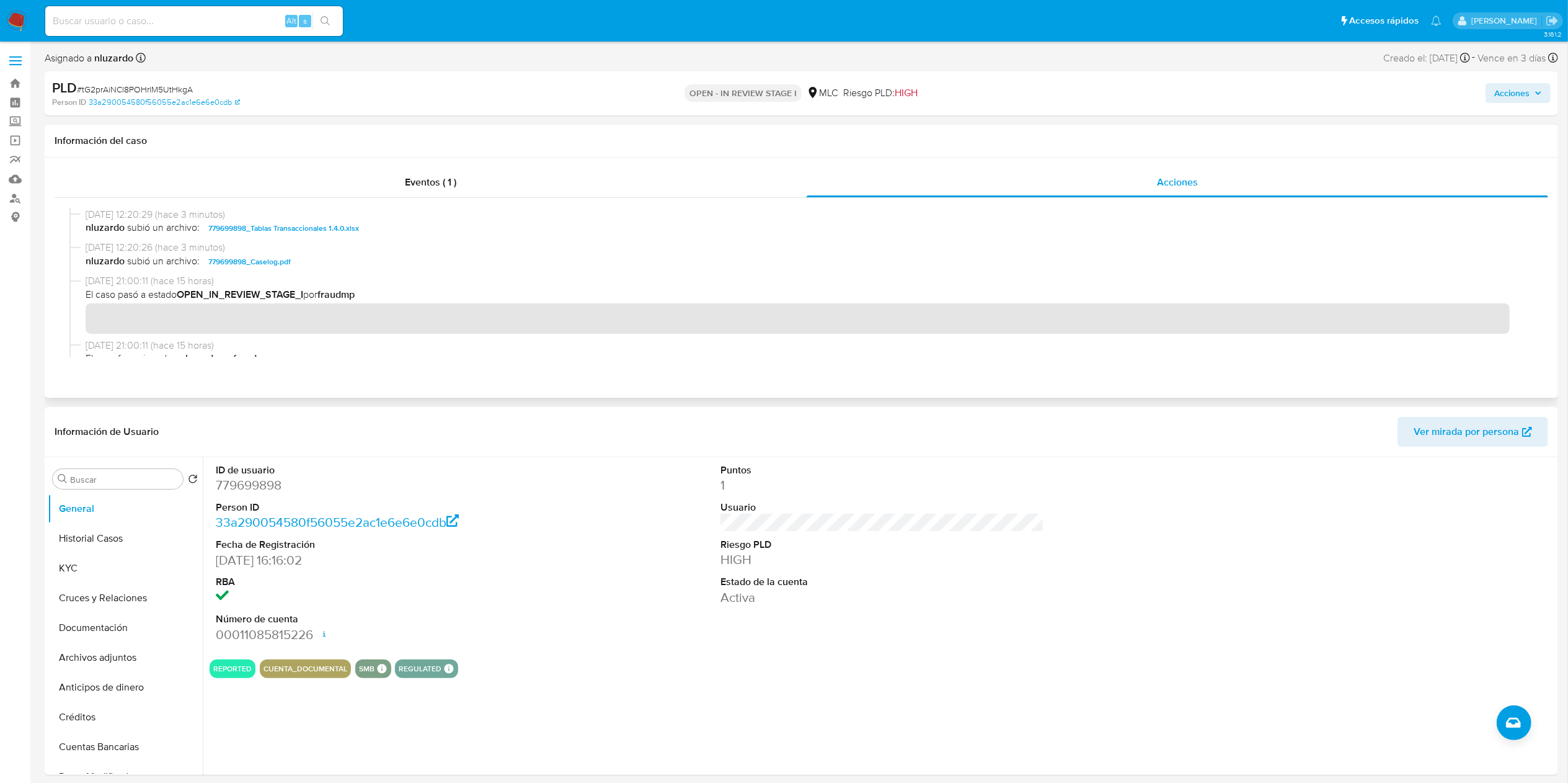
click at [438, 262] on span "nluzardo subió un archivo: 779699898_Caselog.pdf" at bounding box center [807, 261] width 1442 height 15
click at [1502, 109] on div "PLD # tG2prAiNCl8POHrlM5UtHkgA Person ID 33a290054580f56055e2ac1e6e6e0cdb OPEN …" at bounding box center [801, 93] width 1513 height 44
click at [1505, 101] on span "Acciones" at bounding box center [1512, 93] width 35 height 20
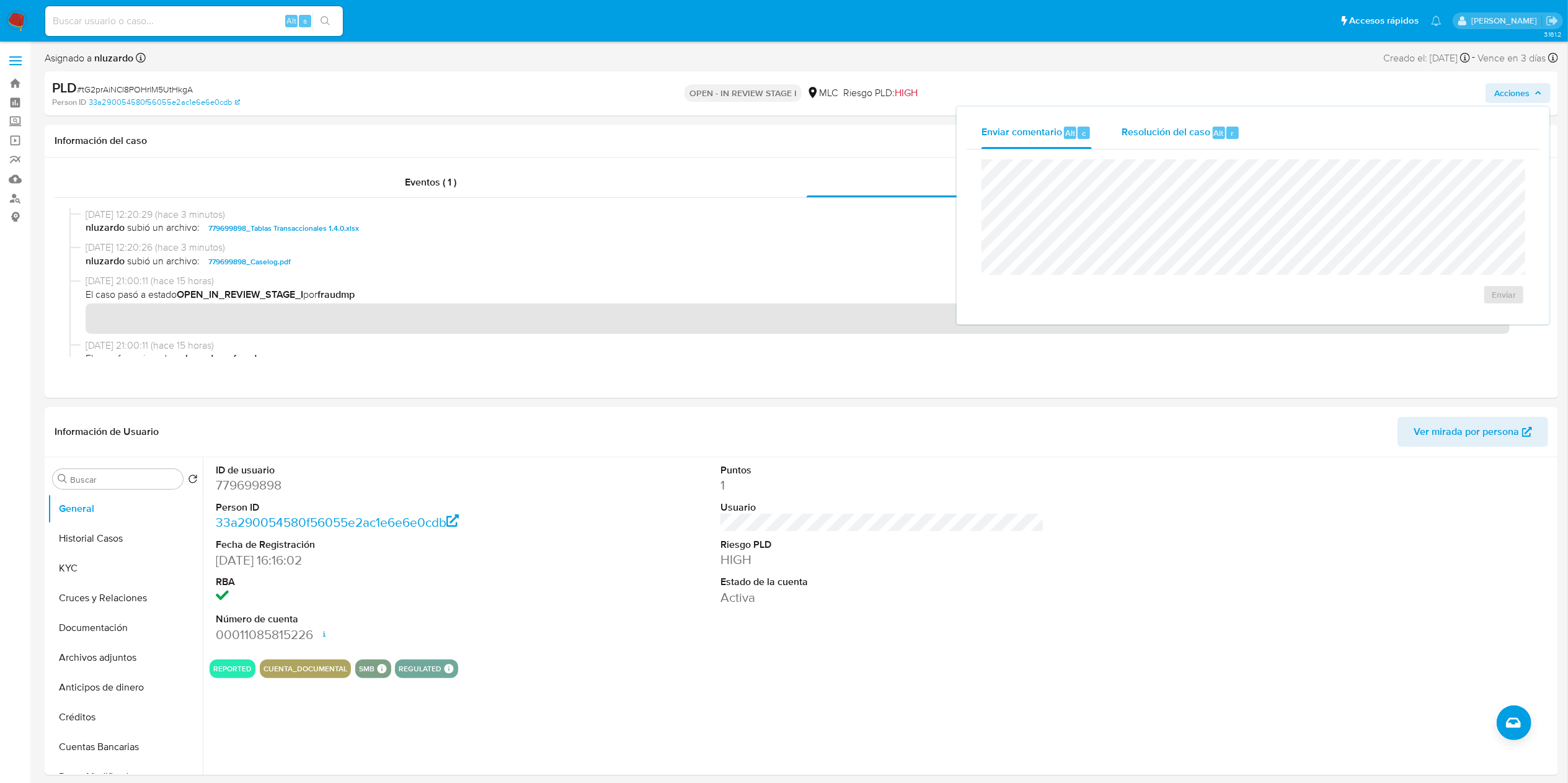
click at [1121, 123] on div "Resolución del caso Alt r" at bounding box center [1180, 133] width 118 height 32
click at [1194, 230] on div "No ROI ROI Proposal" at bounding box center [1253, 245] width 523 height 153
click at [1442, 319] on span "ROI Proposal" at bounding box center [1467, 307] width 61 height 27
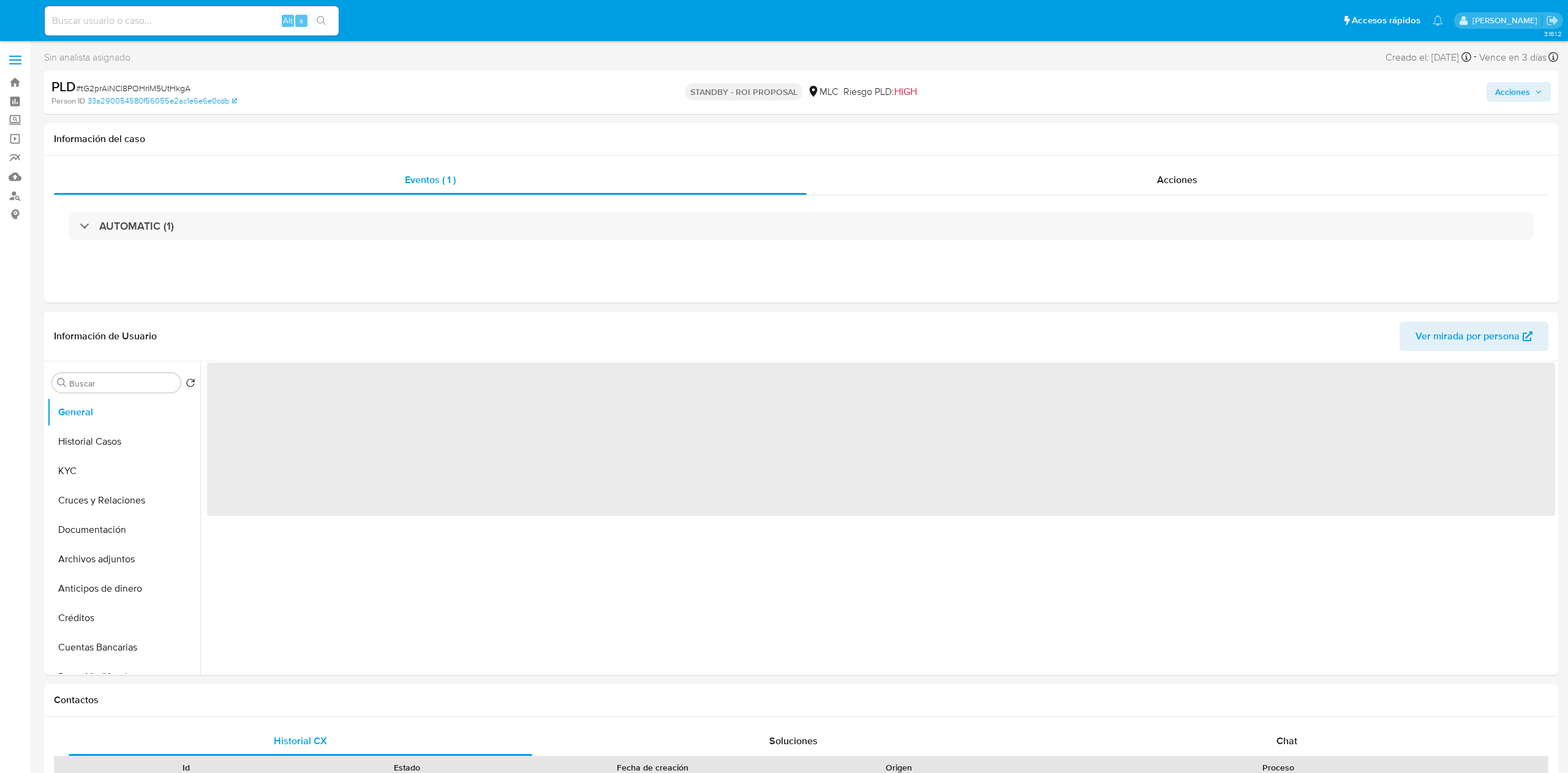
select select "10"
